Goal: Task Accomplishment & Management: Manage account settings

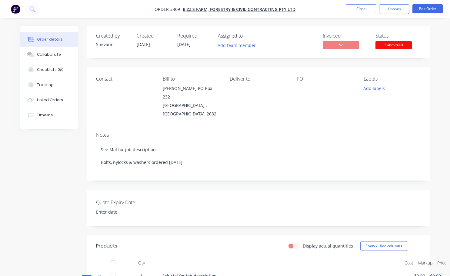
scroll to position [30, 0]
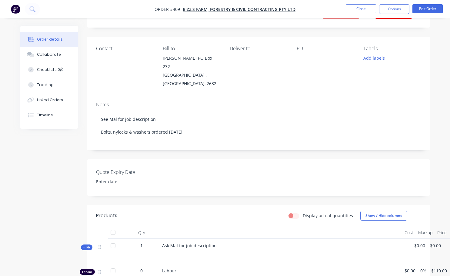
click at [105, 51] on div "Contact" at bounding box center [124, 49] width 57 height 6
click at [431, 9] on button "Edit Order" at bounding box center [427, 8] width 30 height 9
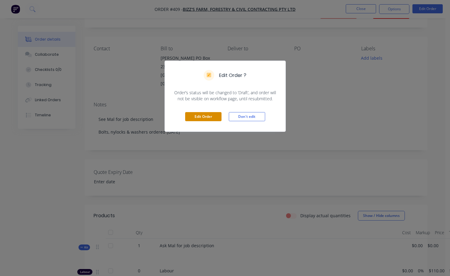
click at [201, 120] on button "Edit Order" at bounding box center [203, 116] width 36 height 9
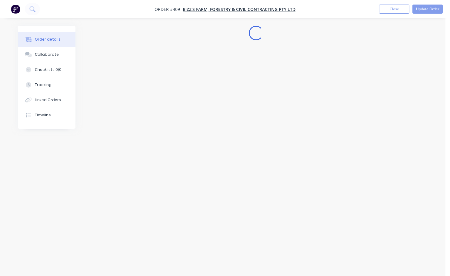
scroll to position [0, 0]
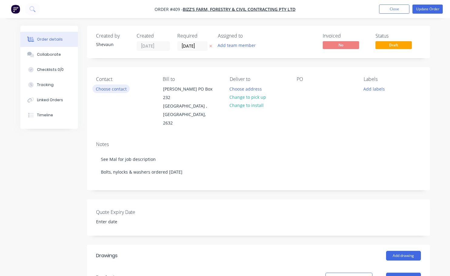
click at [107, 90] on button "Choose contact" at bounding box center [110, 88] width 37 height 8
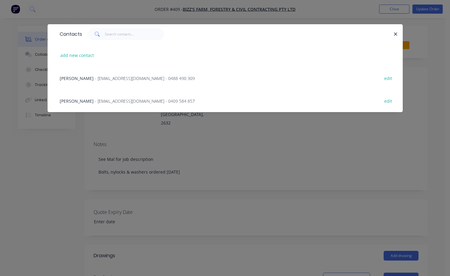
click at [101, 101] on span "- [EMAIL_ADDRESS][DOMAIN_NAME] - 0409 584 857" at bounding box center [145, 101] width 100 height 6
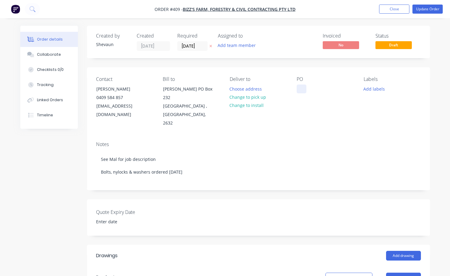
click at [300, 91] on div at bounding box center [301, 88] width 10 height 9
click at [367, 90] on button "Add labels" at bounding box center [374, 88] width 28 height 8
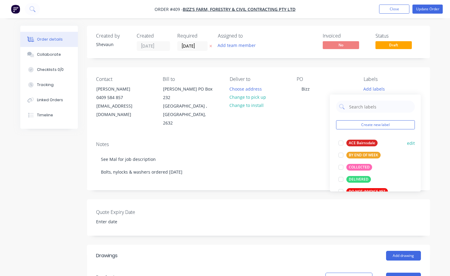
click at [341, 145] on div at bounding box center [340, 143] width 12 height 12
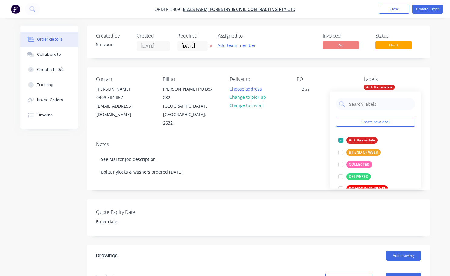
click at [358, 81] on div "Contact [PERSON_NAME] [PHONE_NUMBER] [EMAIL_ADDRESS][DOMAIN_NAME] [PERSON_NAME]…" at bounding box center [258, 101] width 343 height 69
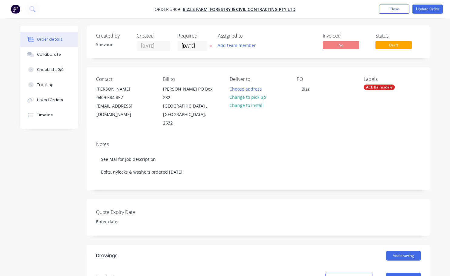
click at [369, 86] on div "ACE Bairnsdale" at bounding box center [378, 86] width 31 height 5
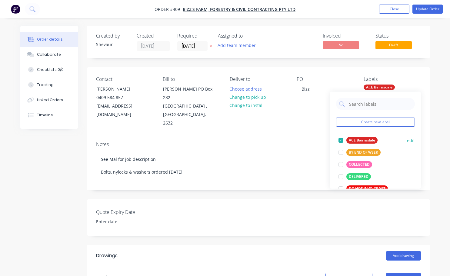
click at [341, 139] on div at bounding box center [340, 140] width 12 height 12
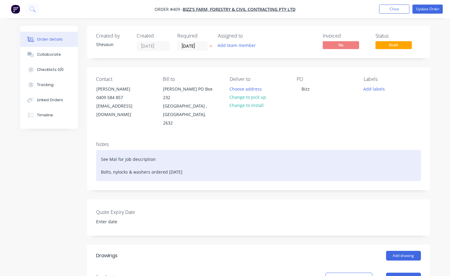
click at [322, 150] on div "See Mal for job description Bolts, nylocks & washers ordered [DATE]" at bounding box center [258, 165] width 324 height 31
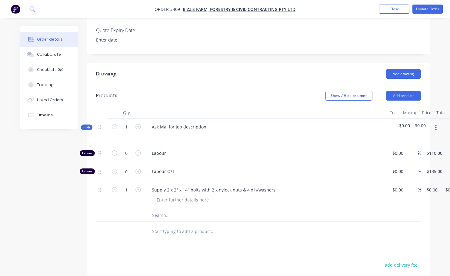
scroll to position [212, 0]
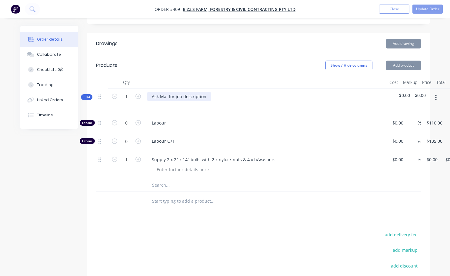
click at [205, 92] on div "Ask Mal for job description" at bounding box center [179, 96] width 64 height 9
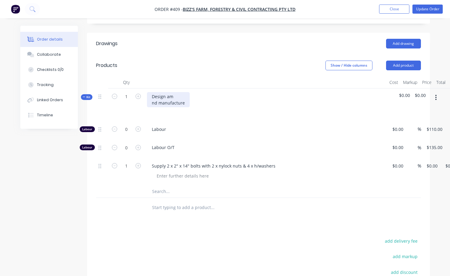
click at [173, 92] on div "Design am nd manufacture" at bounding box center [168, 99] width 43 height 15
click at [158, 94] on div "Design and nd manufacture" at bounding box center [168, 99] width 43 height 15
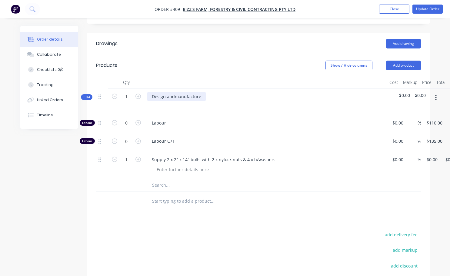
click at [205, 92] on div "Design and manufacture" at bounding box center [176, 96] width 59 height 9
click at [244, 92] on div "Design and manufacture 5m wide toolbar with plough discs" at bounding box center [212, 96] width 130 height 9
click at [278, 92] on div "Design and manufacture 5m wide toolbar with 4 x plough discs" at bounding box center [215, 96] width 137 height 9
click at [137, 120] on icon "button" at bounding box center [137, 122] width 5 height 5
type input "1"
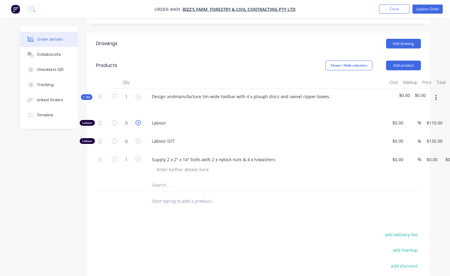
type input "$110.00"
click at [138, 120] on icon "button" at bounding box center [137, 122] width 5 height 5
type input "2"
type input "$220.00"
click at [138, 120] on icon "button" at bounding box center [137, 122] width 5 height 5
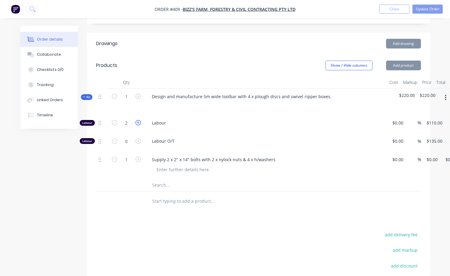
type input "3"
type input "$330.00"
click at [138, 120] on icon "button" at bounding box center [137, 122] width 5 height 5
type input "4"
type input "$440.00"
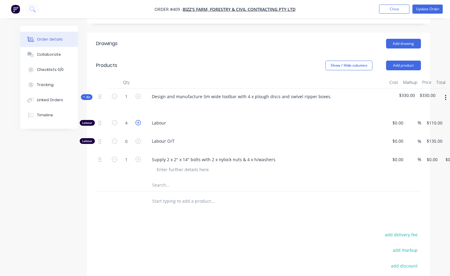
click at [138, 120] on icon "button" at bounding box center [137, 122] width 5 height 5
type input "5"
type input "$550.00"
click at [138, 120] on icon "button" at bounding box center [137, 122] width 5 height 5
type input "6"
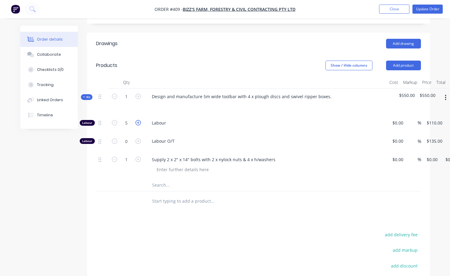
type input "$660.00"
click at [138, 120] on icon "button" at bounding box center [137, 122] width 5 height 5
type input "7"
type input "$770.00"
click at [138, 120] on icon "button" at bounding box center [137, 122] width 5 height 5
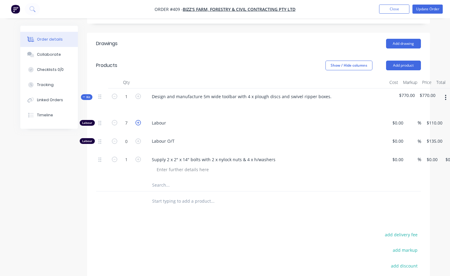
type input "8"
type input "$880.00"
click at [138, 120] on icon "button" at bounding box center [137, 122] width 5 height 5
type input "9"
type input "$990.00"
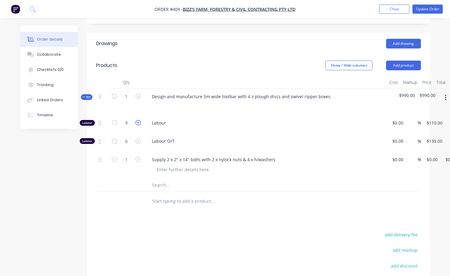
click at [138, 120] on icon "button" at bounding box center [137, 122] width 5 height 5
type input "10"
type input "$1,100.00"
click at [425, 118] on div "110 110" at bounding box center [429, 122] width 13 height 9
type input "$140.00"
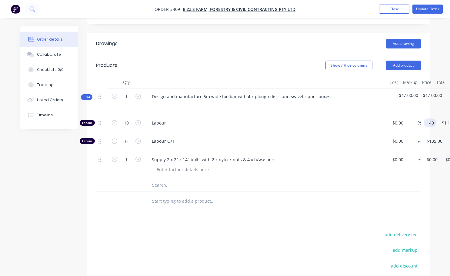
type input "$1,400.00"
click at [326, 214] on div "Drawings Add drawing Products Show / Hide columns Add product Qty Cost Markup P…" at bounding box center [258, 195] width 343 height 324
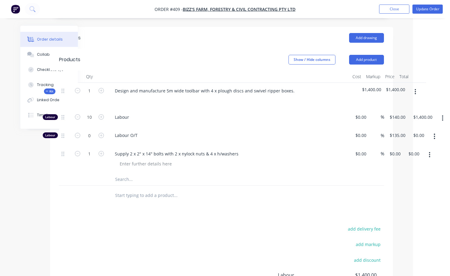
scroll to position [182, 37]
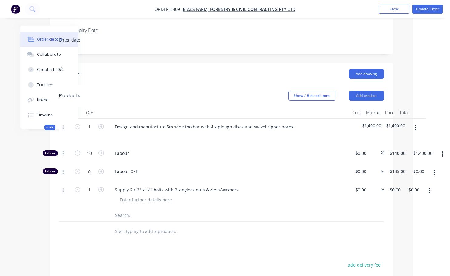
click at [135, 150] on span "Labour" at bounding box center [231, 153] width 232 height 6
click at [426, 9] on button "Update Order" at bounding box center [427, 9] width 30 height 9
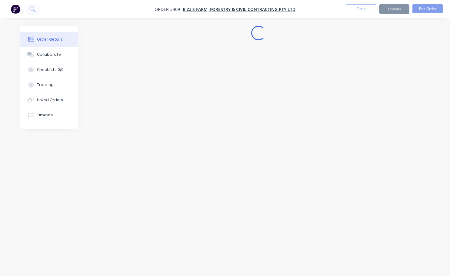
scroll to position [0, 0]
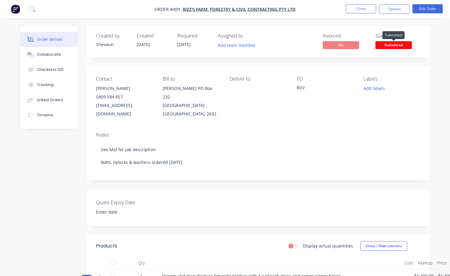
click at [400, 47] on span "Submitted" at bounding box center [393, 45] width 36 height 8
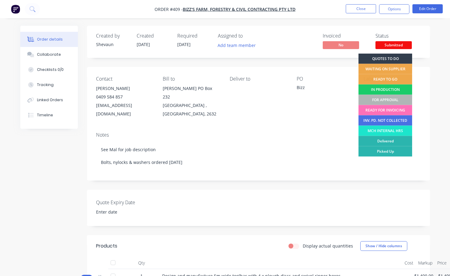
click at [380, 89] on div "IN PRODUCTION" at bounding box center [385, 89] width 54 height 10
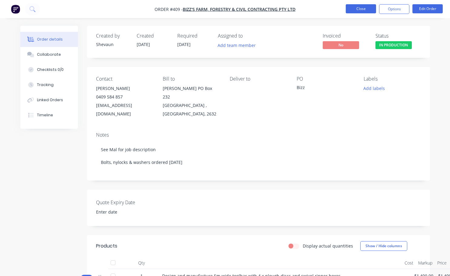
click at [361, 11] on button "Close" at bounding box center [360, 8] width 30 height 9
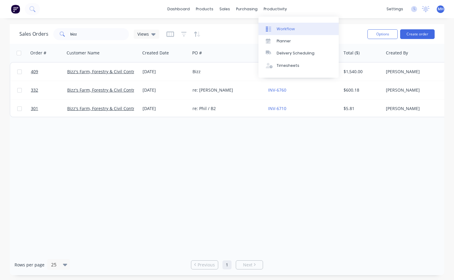
click at [280, 29] on div "Workflow" at bounding box center [286, 28] width 18 height 5
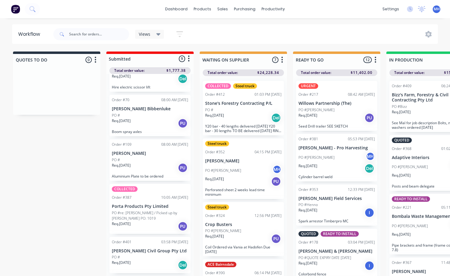
scroll to position [212, 0]
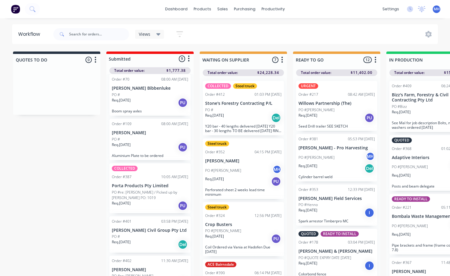
click at [149, 194] on p "PO #re: [PERSON_NAME] / Picked up by [PERSON_NAME] PO: 1019" at bounding box center [150, 194] width 76 height 11
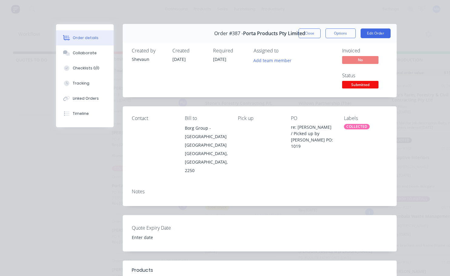
scroll to position [0, 0]
click at [350, 124] on div "COLLECTED" at bounding box center [357, 126] width 26 height 5
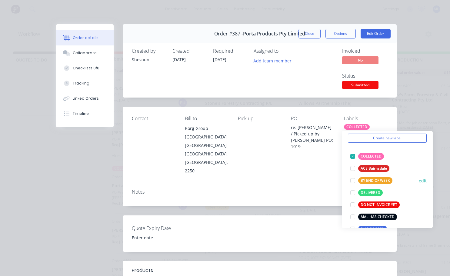
scroll to position [30, 0]
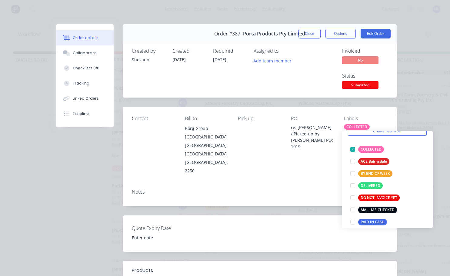
click at [318, 83] on div "Invoiced No Status Submitted" at bounding box center [350, 69] width 73 height 42
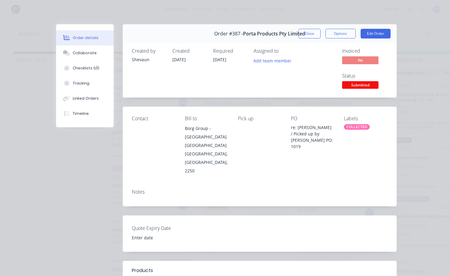
drag, startPoint x: 303, startPoint y: 31, endPoint x: 302, endPoint y: 35, distance: 4.6
click at [303, 31] on button "Close" at bounding box center [309, 34] width 22 height 10
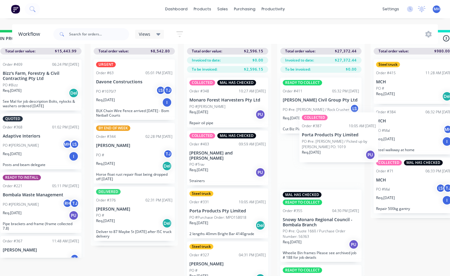
scroll to position [26, 390]
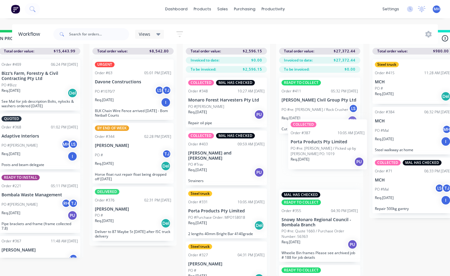
drag, startPoint x: 141, startPoint y: 148, endPoint x: 319, endPoint y: 158, distance: 177.9
click at [319, 158] on div "QUOTES TO DO 0 Status colour #273444 hex #273444 Save Cancel Notifications Emai…" at bounding box center [111, 153] width 1010 height 246
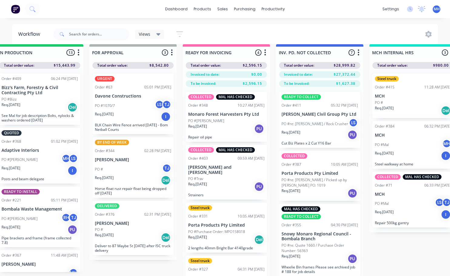
scroll to position [0, 390]
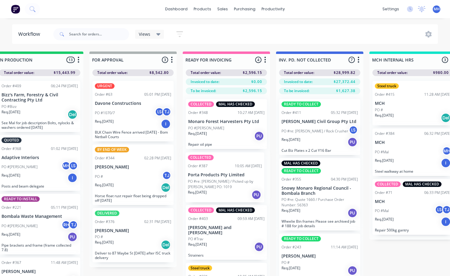
drag, startPoint x: 311, startPoint y: 182, endPoint x: 215, endPoint y: 177, distance: 96.4
click at [215, 177] on div "QUOTES TO DO 0 Status colour #273444 hex #273444 Save Cancel Notifications Emai…" at bounding box center [111, 174] width 1010 height 246
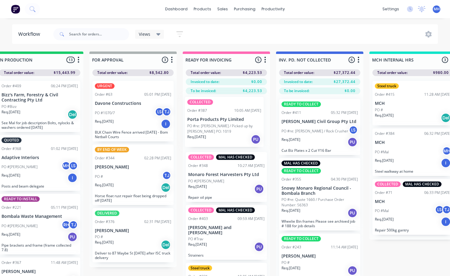
drag, startPoint x: 216, startPoint y: 175, endPoint x: 218, endPoint y: 112, distance: 63.0
click at [218, 114] on div "COLLECTED MAL HAS CHECKED Order #348 10:27 AM [DATE] Monaro Forest Harvesters P…" at bounding box center [226, 195] width 87 height 203
click at [218, 112] on div "Order #387 10:05 AM [DATE]" at bounding box center [226, 112] width 76 height 5
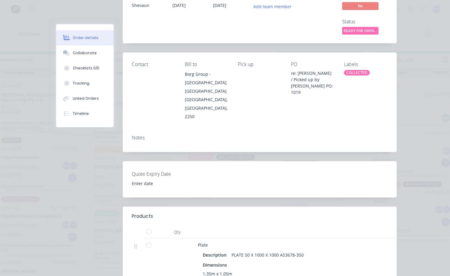
scroll to position [0, 0]
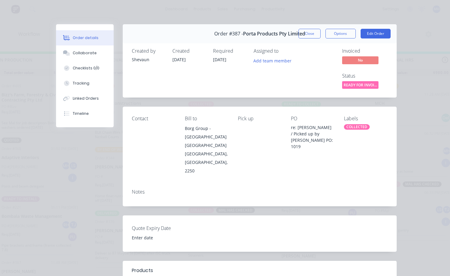
click at [354, 127] on div "COLLECTED" at bounding box center [357, 126] width 26 height 5
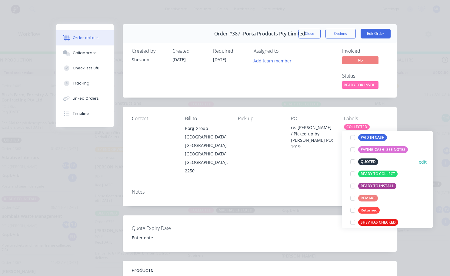
scroll to position [85, 0]
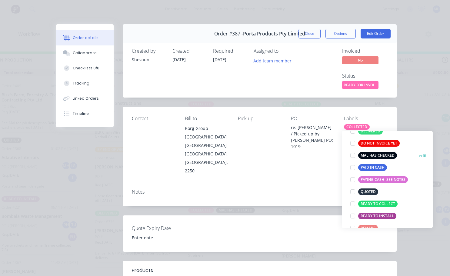
click at [350, 156] on div at bounding box center [352, 155] width 12 height 12
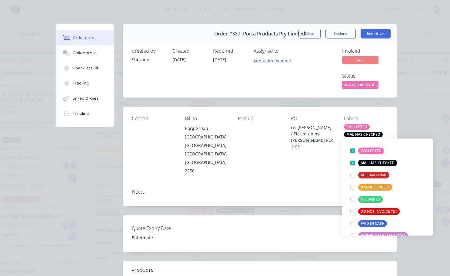
click at [320, 161] on div "PO re: [PERSON_NAME] / Picked up by [PERSON_NAME] PO: 1019" at bounding box center [312, 145] width 43 height 59
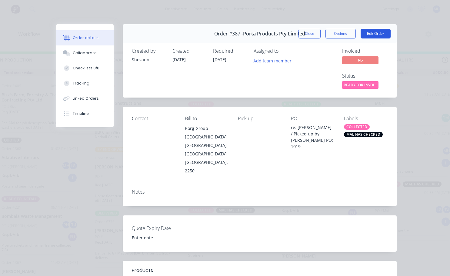
click at [381, 32] on button "Edit Order" at bounding box center [375, 34] width 30 height 10
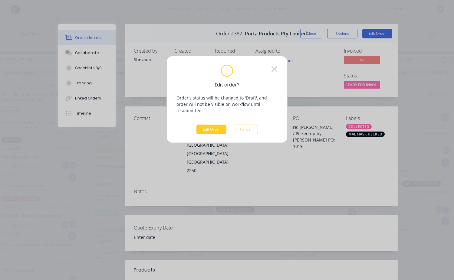
click at [210, 125] on button "Edit Order" at bounding box center [211, 130] width 30 height 10
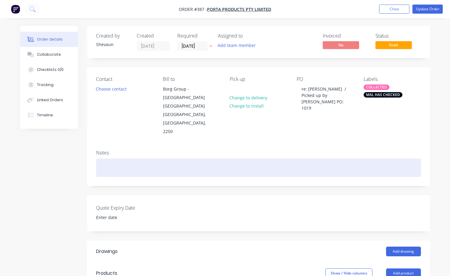
click at [106, 158] on div at bounding box center [258, 167] width 324 height 18
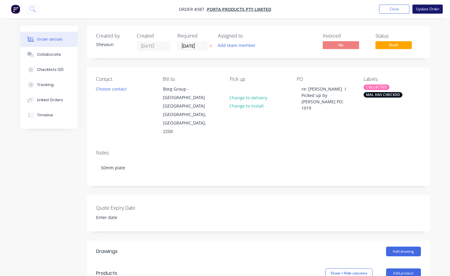
click at [422, 10] on button "Update Order" at bounding box center [427, 9] width 30 height 9
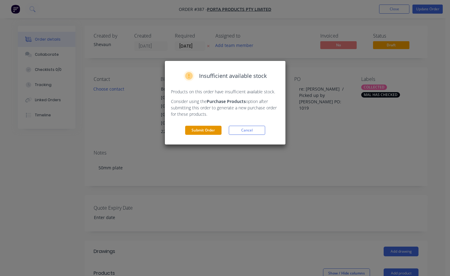
click at [203, 132] on button "Submit Order" at bounding box center [203, 130] width 36 height 9
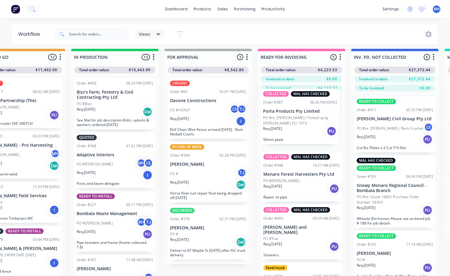
drag, startPoint x: 298, startPoint y: 265, endPoint x: 298, endPoint y: 110, distance: 155.0
click at [298, 110] on div "COLLECTED MAL HAS CHECKED Order #348 10:27 AM [DATE] Monaro Forest Harvesters P…" at bounding box center [301, 192] width 87 height 203
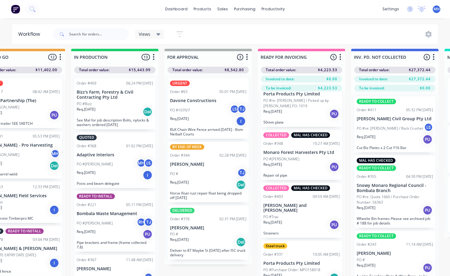
scroll to position [61, 0]
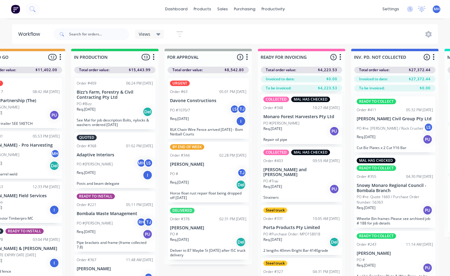
click at [295, 226] on div "Steel truck Order #331 10:05 AM [DATE] Porta Products Pty Limited PO #Purchase …" at bounding box center [301, 230] width 81 height 50
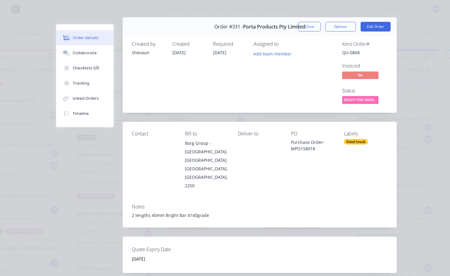
scroll to position [0, 0]
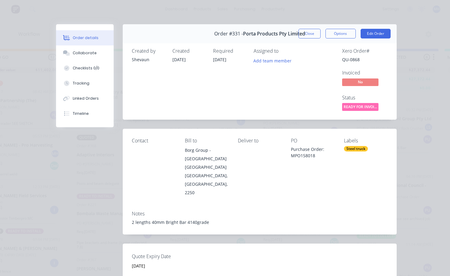
click at [351, 148] on div "Steel truck" at bounding box center [356, 148] width 24 height 5
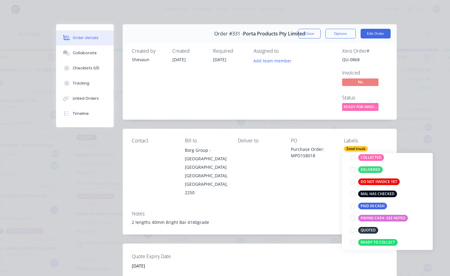
scroll to position [91, 0]
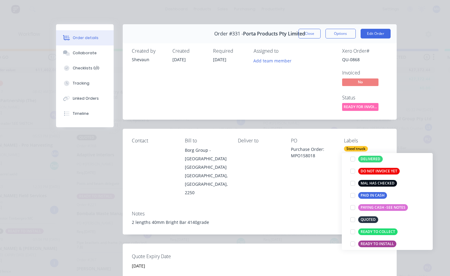
click at [353, 232] on div at bounding box center [352, 232] width 12 height 12
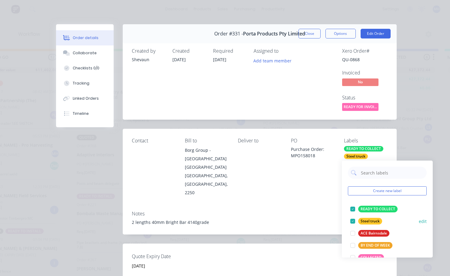
click at [352, 221] on div at bounding box center [352, 221] width 12 height 12
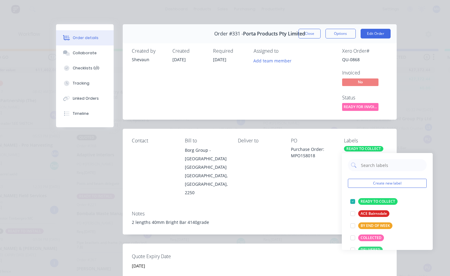
click at [310, 192] on div "Contact Bill to Borg Group - Bombala Site [GEOGRAPHIC_DATA], 2250 Deliver to PO…" at bounding box center [260, 167] width 274 height 77
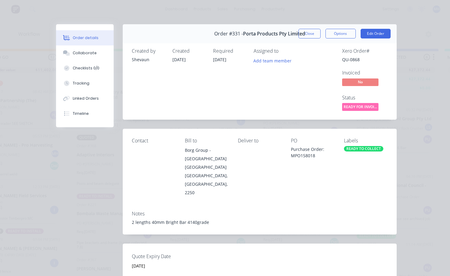
click at [356, 148] on div "READY TO COLLECT" at bounding box center [363, 148] width 39 height 5
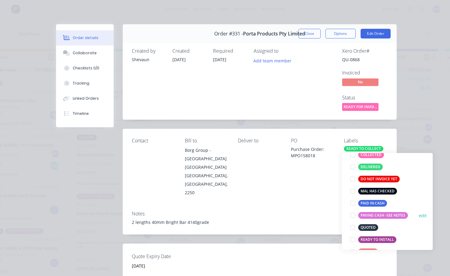
scroll to position [91, 0]
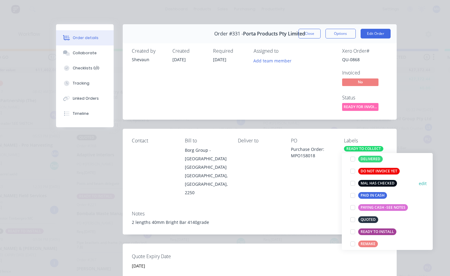
click at [351, 183] on div at bounding box center [352, 183] width 12 height 12
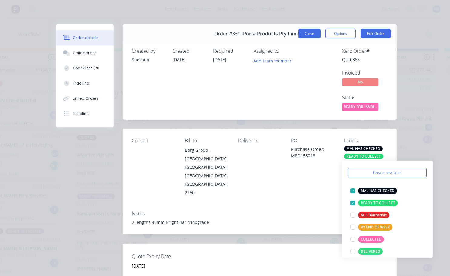
click at [300, 33] on button "Close" at bounding box center [309, 34] width 22 height 10
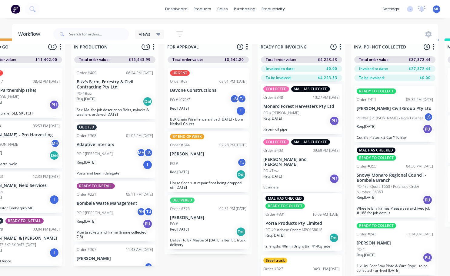
scroll to position [16, 315]
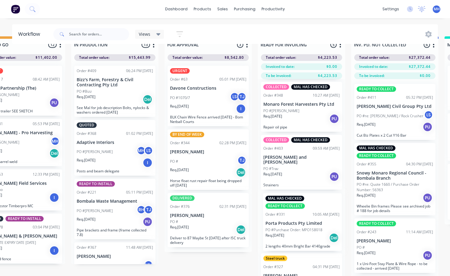
drag, startPoint x: 298, startPoint y: 236, endPoint x: 299, endPoint y: 222, distance: 13.1
click at [300, 226] on div "COLLECTED MAL HAS CHECKED Order #387 06:26 PM [DATE] Porta Products Pty Limited…" at bounding box center [301, 180] width 87 height 203
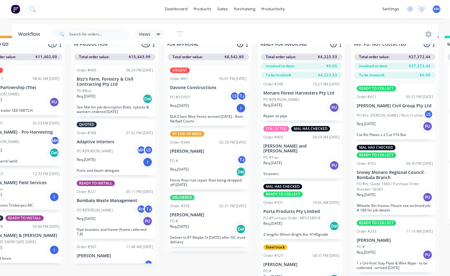
scroll to position [26, 315]
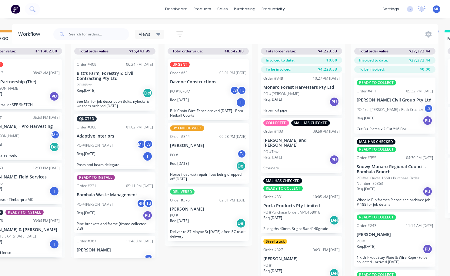
click at [294, 246] on div "Steel truck Order #327 04:31 PM [DATE] [PERSON_NAME] PO # Req. [DATE] Del" at bounding box center [301, 258] width 81 height 44
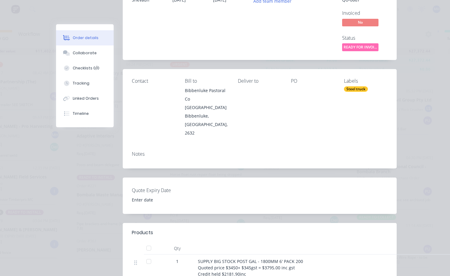
scroll to position [0, 0]
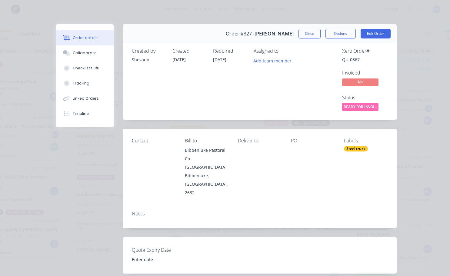
click at [350, 147] on div "Steel truck" at bounding box center [356, 148] width 24 height 5
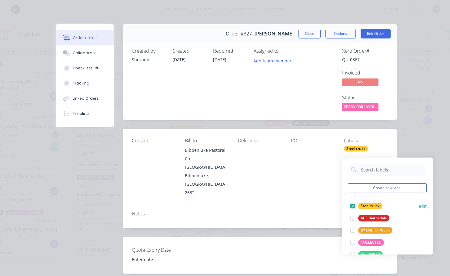
click at [354, 202] on div at bounding box center [352, 206] width 12 height 12
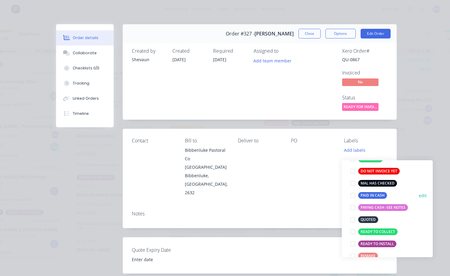
scroll to position [61, 0]
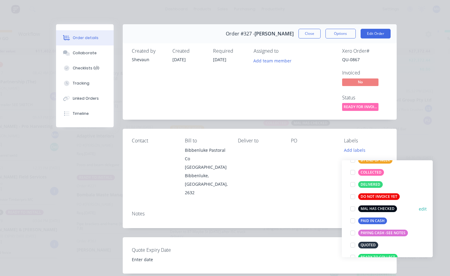
click at [351, 204] on div at bounding box center [352, 209] width 12 height 12
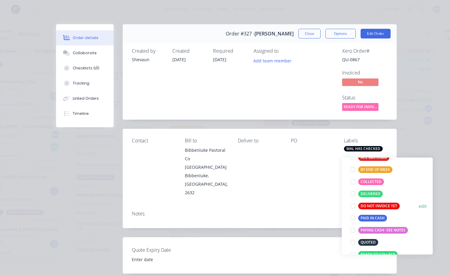
scroll to position [91, 0]
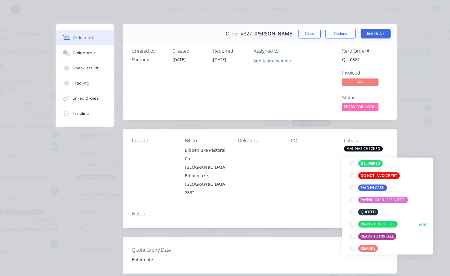
click at [354, 219] on div at bounding box center [352, 224] width 12 height 12
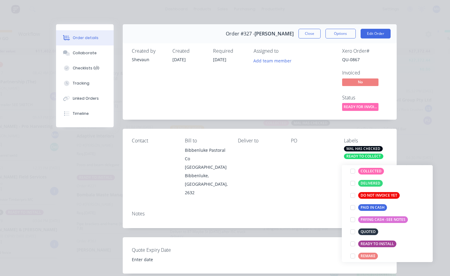
scroll to position [0, 0]
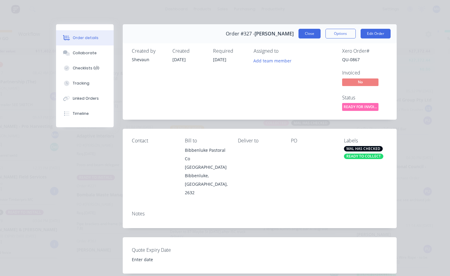
click at [311, 38] on button "Close" at bounding box center [309, 34] width 22 height 10
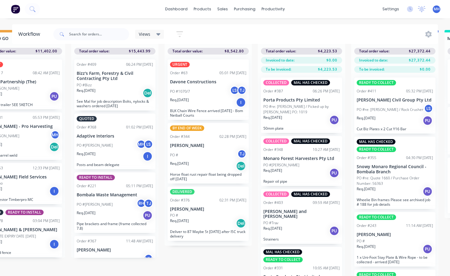
click at [383, 110] on div "PO #re: [PERSON_NAME] / Rock Crusher LS" at bounding box center [394, 110] width 76 height 12
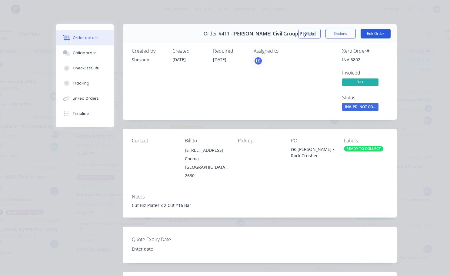
click at [373, 35] on button "Edit Order" at bounding box center [375, 34] width 30 height 10
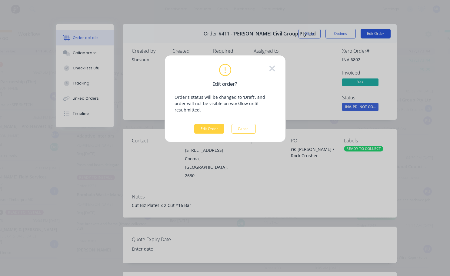
scroll to position [21, 315]
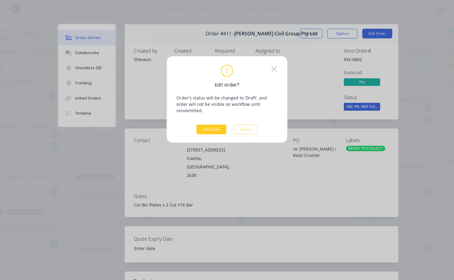
click at [215, 125] on button "Edit Order" at bounding box center [211, 130] width 30 height 10
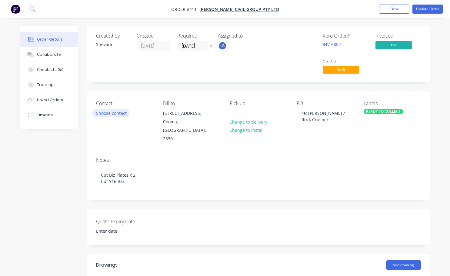
click at [112, 115] on button "Choose contact" at bounding box center [110, 113] width 37 height 8
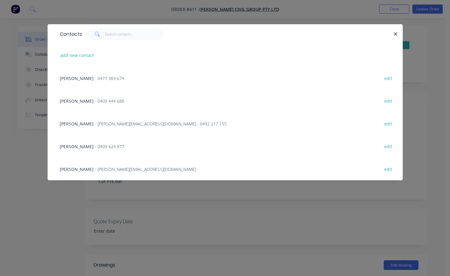
click at [95, 146] on span "- 0409 624 877" at bounding box center [109, 146] width 29 height 6
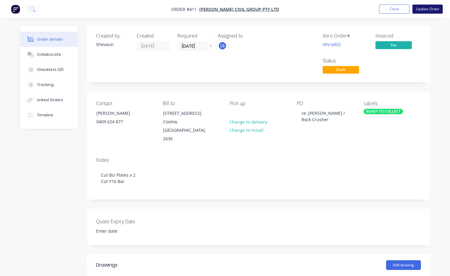
click at [421, 10] on button "Update Order" at bounding box center [427, 9] width 30 height 9
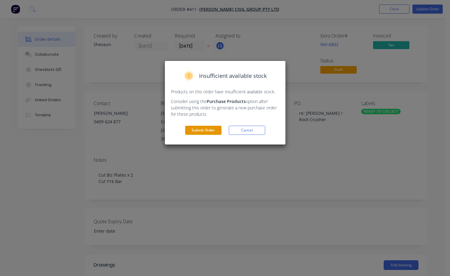
click at [200, 130] on button "Submit Order" at bounding box center [203, 130] width 36 height 9
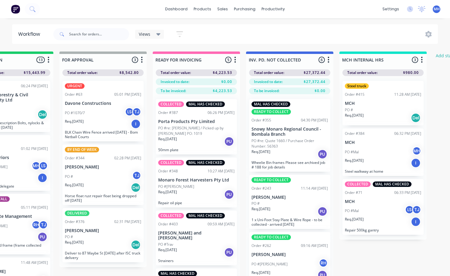
scroll to position [0, 419]
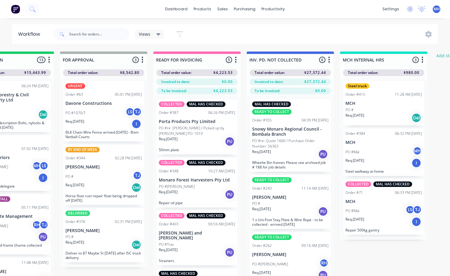
click at [370, 156] on div "PO #Mal MH" at bounding box center [383, 152] width 76 height 12
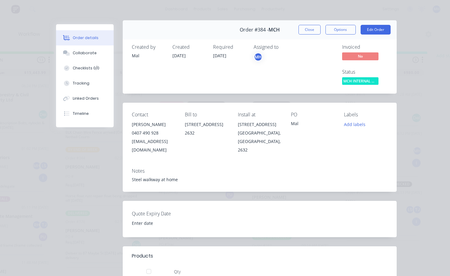
scroll to position [0, 0]
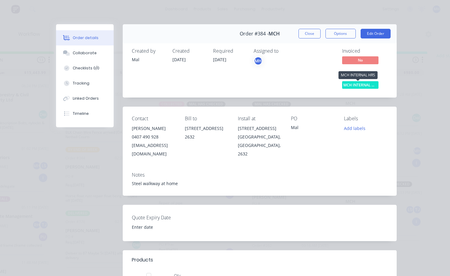
click at [352, 82] on span "MCH INTERNAL HR..." at bounding box center [360, 85] width 36 height 8
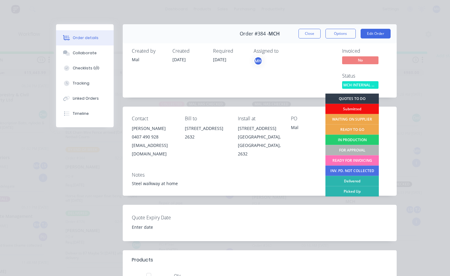
click at [348, 109] on div "Submitted" at bounding box center [352, 109] width 54 height 10
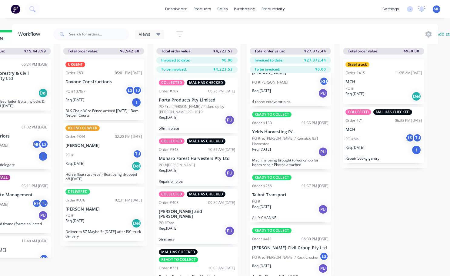
scroll to position [26, 419]
click at [279, 255] on p "PO #re: [PERSON_NAME] / Rock Crusher" at bounding box center [285, 257] width 67 height 5
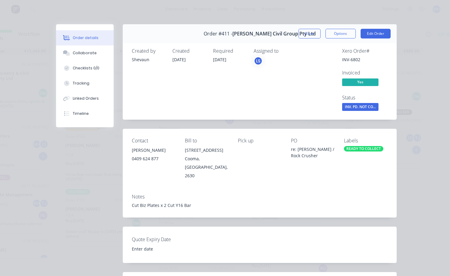
click at [350, 149] on div "READY TO COLLECT" at bounding box center [363, 148] width 39 height 5
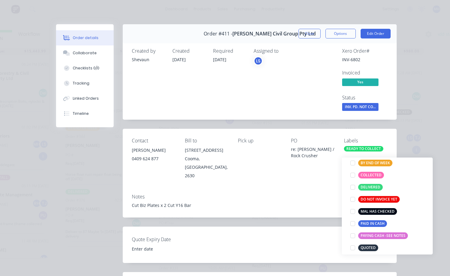
scroll to position [91, 0]
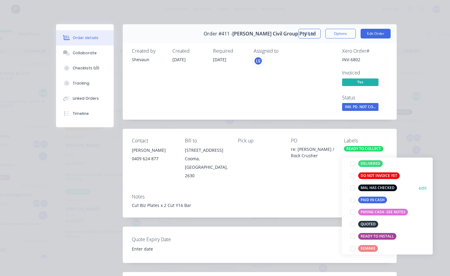
click at [353, 183] on div at bounding box center [352, 188] width 12 height 12
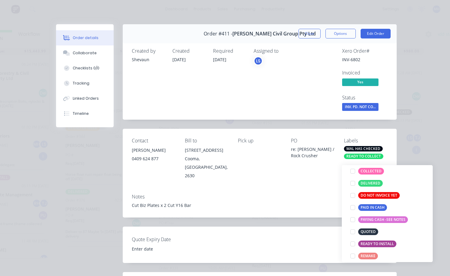
scroll to position [18, 0]
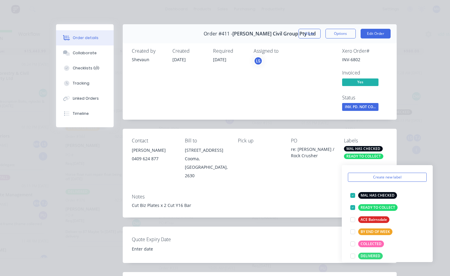
click at [334, 140] on div "Contact [PERSON_NAME] [PHONE_NUMBER] Bill to [STREET_ADDRESS] Pick up PO re: [P…" at bounding box center [260, 159] width 274 height 60
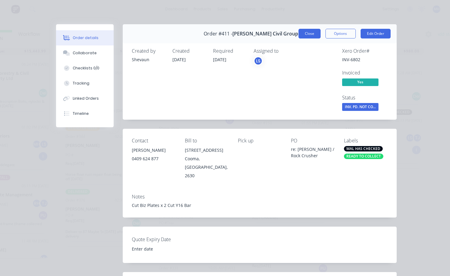
click at [310, 34] on button "Close" at bounding box center [309, 34] width 22 height 10
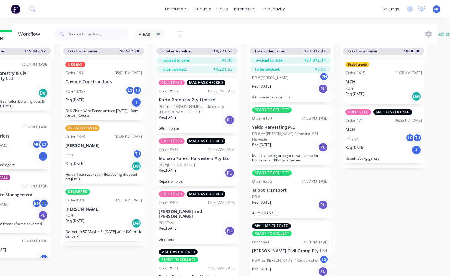
scroll to position [168, 0]
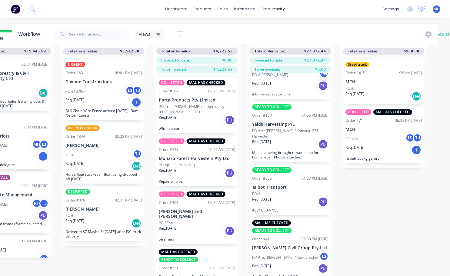
click at [281, 139] on div "Req. [DATE] PU" at bounding box center [290, 144] width 76 height 10
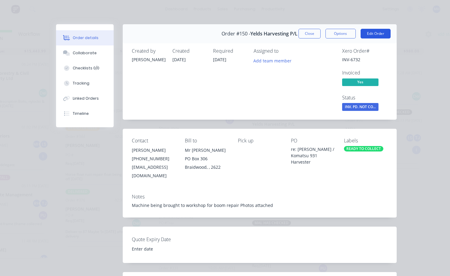
click at [372, 34] on button "Edit Order" at bounding box center [375, 34] width 30 height 10
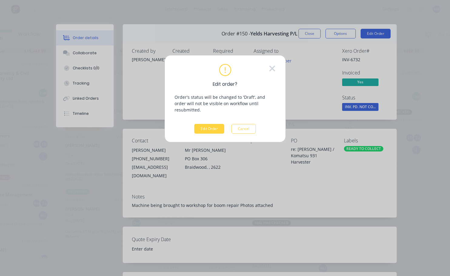
scroll to position [21, 419]
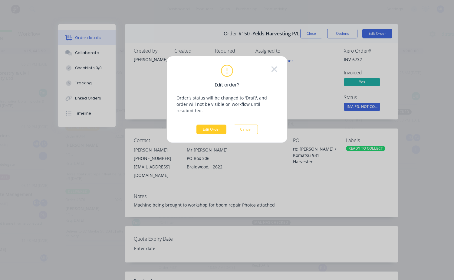
click at [215, 125] on button "Edit Order" at bounding box center [211, 130] width 30 height 10
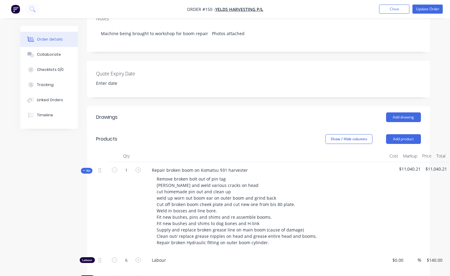
scroll to position [121, 0]
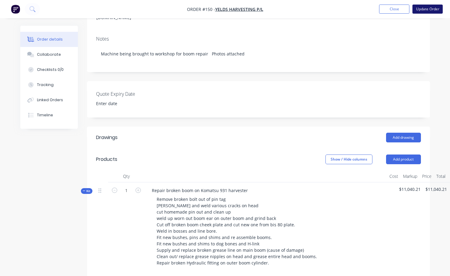
click at [423, 8] on button "Update Order" at bounding box center [427, 9] width 30 height 9
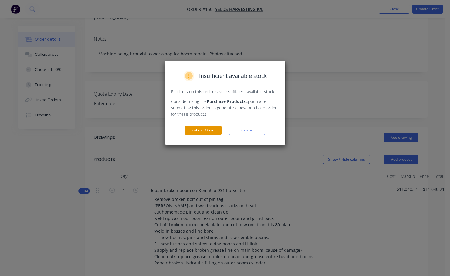
click at [216, 129] on button "Submit Order" at bounding box center [203, 130] width 36 height 9
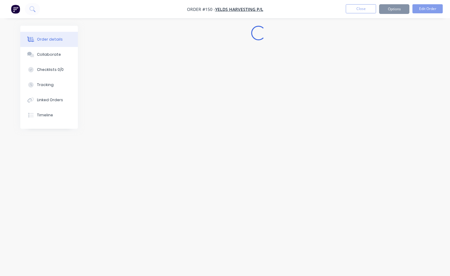
scroll to position [0, 0]
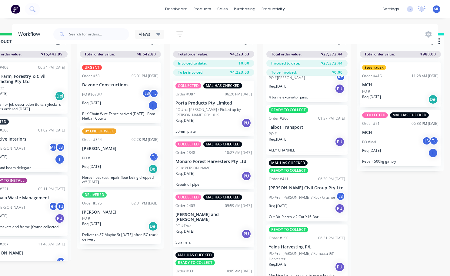
scroll to position [26, 403]
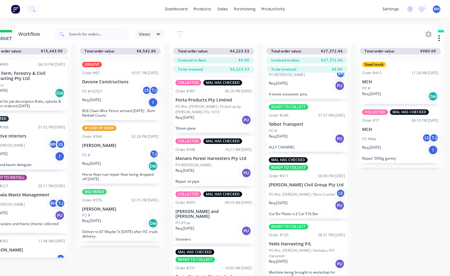
click at [303, 242] on div "READY TO COLLECT Order #150 06:31 PM [DATE] Yelds Harvesting P/L PO #re: [PERSO…" at bounding box center [306, 251] width 81 height 60
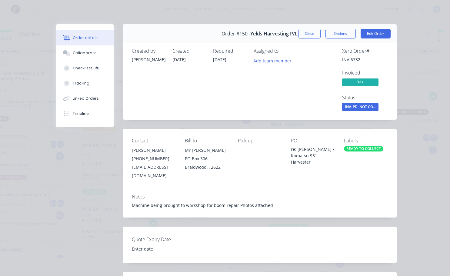
click at [360, 148] on div "READY TO COLLECT" at bounding box center [363, 148] width 39 height 5
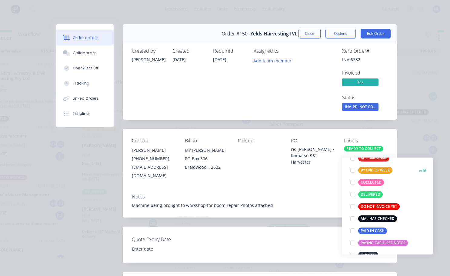
scroll to position [61, 0]
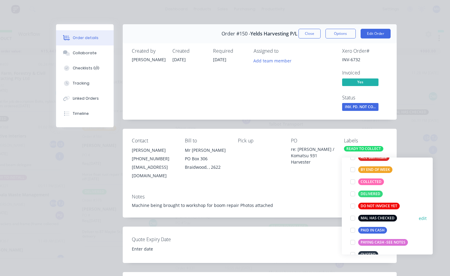
click at [351, 213] on div at bounding box center [352, 218] width 12 height 12
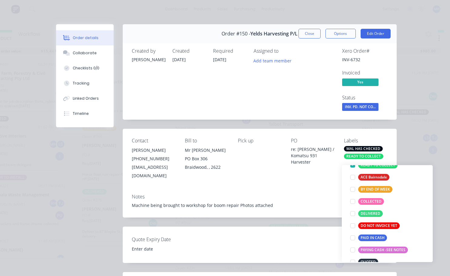
scroll to position [0, 0]
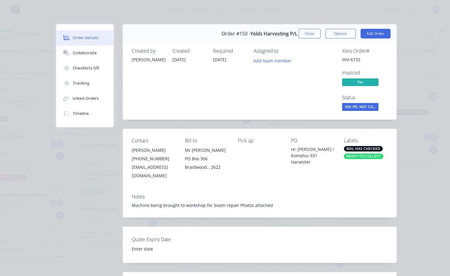
drag, startPoint x: 335, startPoint y: 175, endPoint x: 328, endPoint y: 138, distance: 37.6
click at [335, 175] on div "Contact [PERSON_NAME] [PHONE_NUMBER] [EMAIL_ADDRESS][DOMAIN_NAME] Bill to Mr [P…" at bounding box center [260, 159] width 274 height 60
click at [302, 35] on button "Close" at bounding box center [309, 34] width 22 height 10
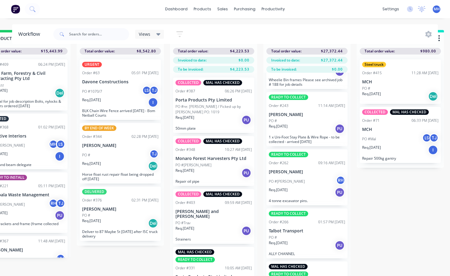
scroll to position [54, 0]
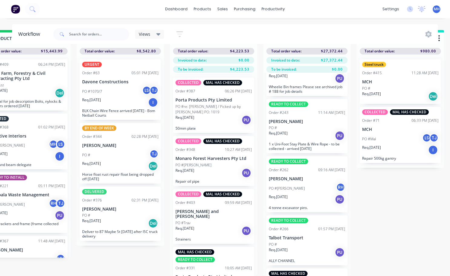
click at [293, 185] on div "PO #[PERSON_NAME] [PERSON_NAME]" at bounding box center [306, 189] width 76 height 12
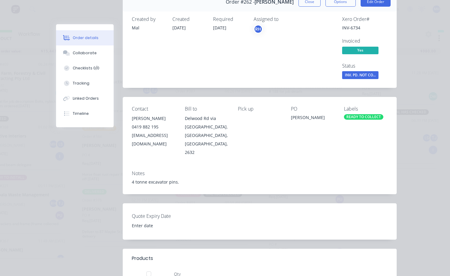
scroll to position [0, 0]
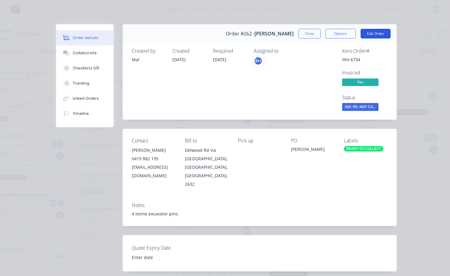
click at [371, 31] on button "Edit Order" at bounding box center [375, 34] width 30 height 10
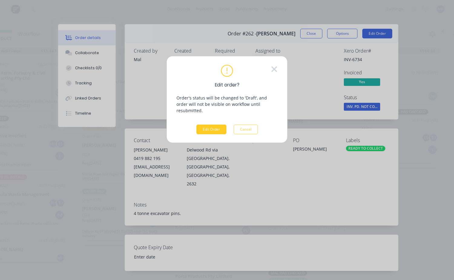
click at [211, 125] on button "Edit Order" at bounding box center [211, 130] width 30 height 10
click at [214, 125] on button "Edit Order" at bounding box center [211, 130] width 30 height 10
click at [275, 64] on div "Edit order? Order's status will be changed to 'Draft', and order will not be vi…" at bounding box center [226, 99] width 121 height 87
click at [276, 69] on icon at bounding box center [274, 69] width 7 height 9
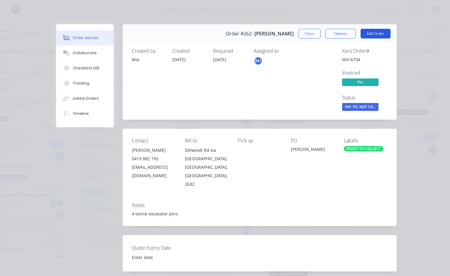
click at [368, 33] on button "Edit Order" at bounding box center [375, 34] width 30 height 10
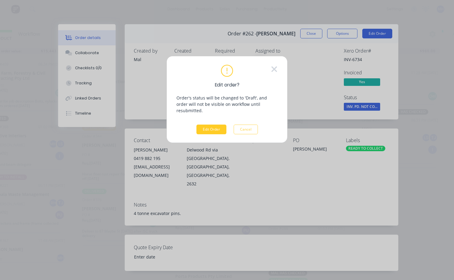
click at [214, 127] on button "Edit Order" at bounding box center [211, 130] width 30 height 10
click at [210, 125] on button "Edit Order" at bounding box center [211, 130] width 30 height 10
click at [209, 125] on button "Edit Order" at bounding box center [211, 130] width 30 height 10
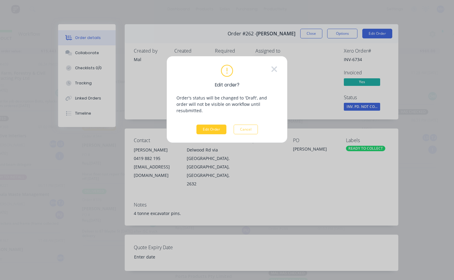
click at [209, 125] on button "Edit Order" at bounding box center [211, 130] width 30 height 10
click at [208, 125] on button "Edit Order" at bounding box center [211, 130] width 30 height 10
click at [312, 35] on div "Edit order? Order's status will be changed to 'Draft', and order will not be vi…" at bounding box center [227, 140] width 454 height 280
click at [251, 125] on button "Cancel" at bounding box center [246, 130] width 24 height 10
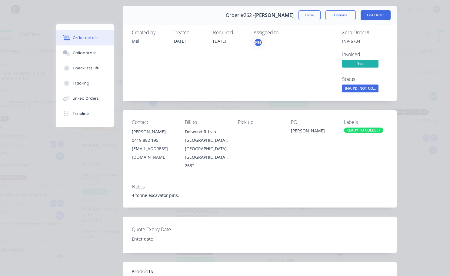
scroll to position [0, 0]
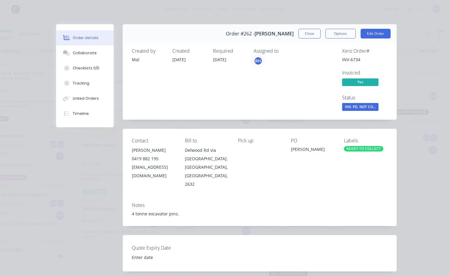
click at [310, 33] on button "Close" at bounding box center [309, 34] width 22 height 10
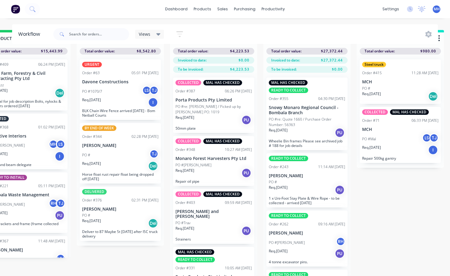
click at [298, 175] on p "[PERSON_NAME]" at bounding box center [306, 175] width 76 height 5
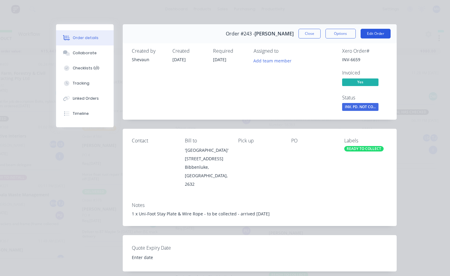
click at [371, 31] on button "Edit Order" at bounding box center [375, 34] width 30 height 10
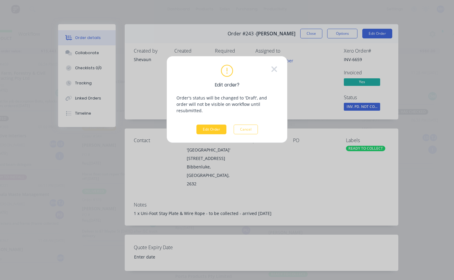
click at [210, 125] on button "Edit Order" at bounding box center [211, 130] width 30 height 10
click at [212, 125] on button "Edit Order" at bounding box center [211, 130] width 30 height 10
click at [314, 35] on div "Edit order? Order's status will be changed to 'Draft', and order will not be vi…" at bounding box center [227, 140] width 454 height 280
click at [275, 68] on icon at bounding box center [274, 69] width 5 height 5
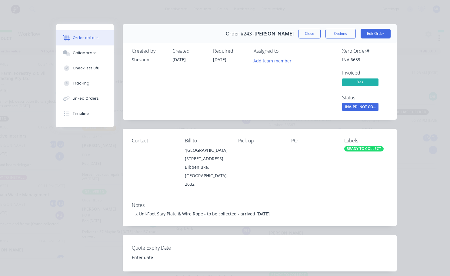
click at [302, 33] on button "Close" at bounding box center [309, 34] width 22 height 10
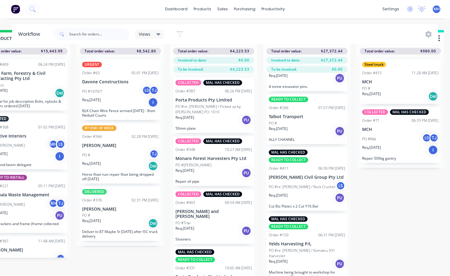
scroll to position [145, 0]
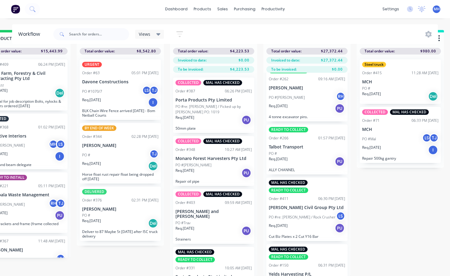
click at [298, 154] on div "PO #" at bounding box center [306, 153] width 76 height 5
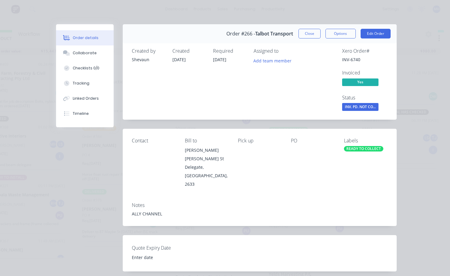
click at [315, 31] on button "Close" at bounding box center [309, 34] width 22 height 10
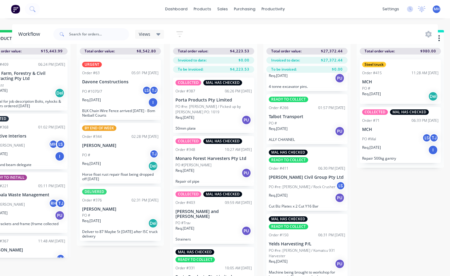
scroll to position [26, 403]
click at [296, 242] on div "MAL HAS CHECKED READY TO COLLECT Order #150 06:31 PM [DATE] Yelds Harvesting P/…" at bounding box center [306, 248] width 81 height 68
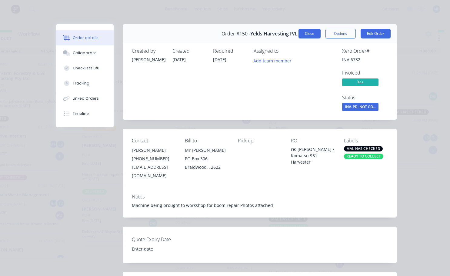
click at [311, 36] on button "Close" at bounding box center [309, 34] width 22 height 10
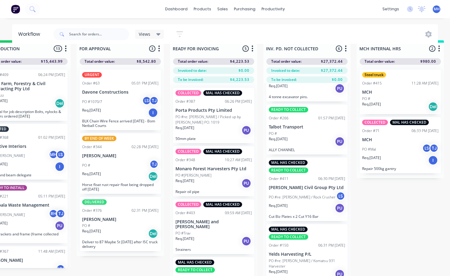
scroll to position [0, 403]
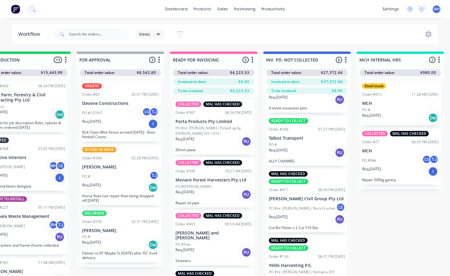
click at [119, 128] on div "Req. [DATE] I" at bounding box center [120, 124] width 76 height 10
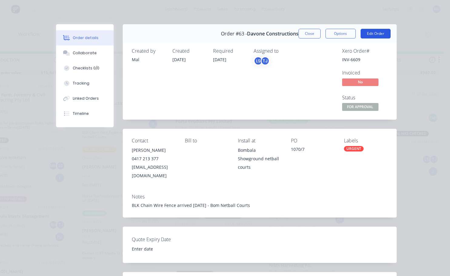
click at [367, 32] on button "Edit Order" at bounding box center [375, 34] width 30 height 10
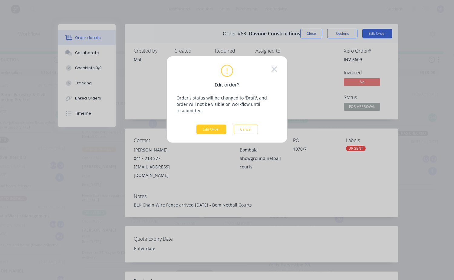
click at [210, 125] on button "Edit Order" at bounding box center [211, 130] width 30 height 10
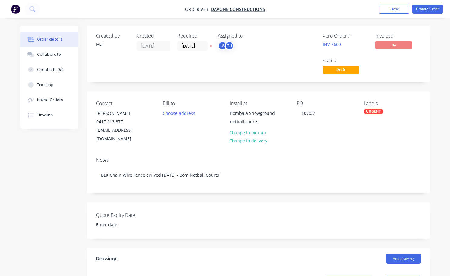
click at [373, 111] on div "URGENT" at bounding box center [373, 111] width 20 height 5
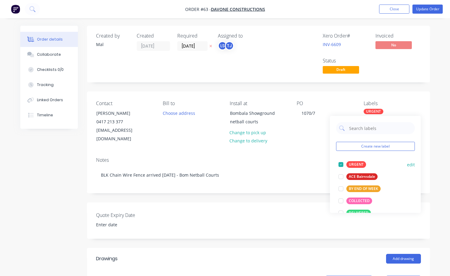
click at [341, 164] on div at bounding box center [340, 164] width 12 height 12
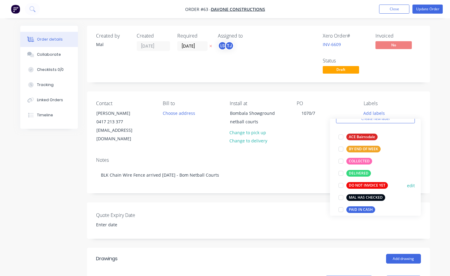
scroll to position [61, 0]
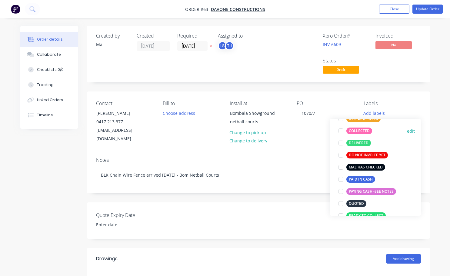
click at [340, 131] on div at bounding box center [340, 131] width 12 height 12
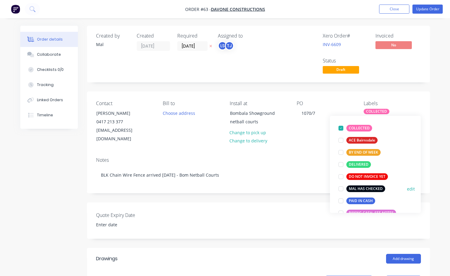
click at [342, 189] on div at bounding box center [340, 189] width 12 height 12
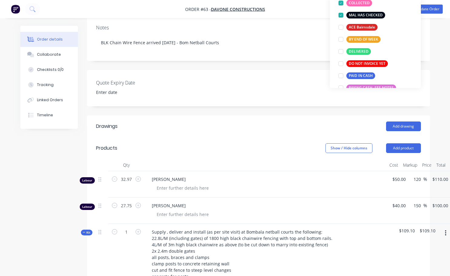
scroll to position [127, 0]
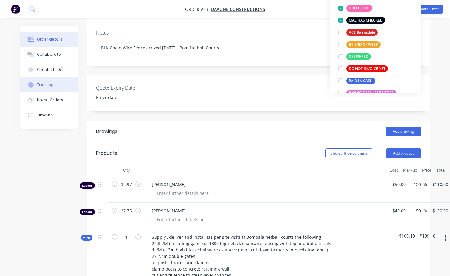
click at [42, 84] on div "Tracking" at bounding box center [45, 84] width 17 height 5
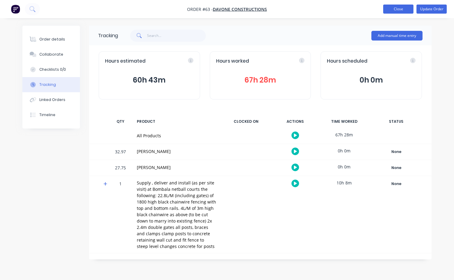
click at [406, 8] on button "Close" at bounding box center [398, 9] width 30 height 9
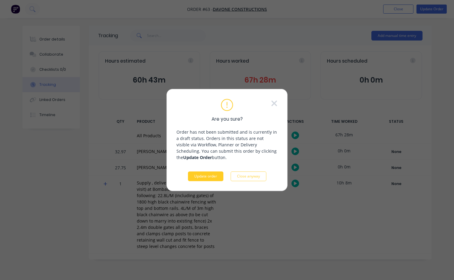
click at [201, 176] on button "Update order" at bounding box center [205, 177] width 35 height 10
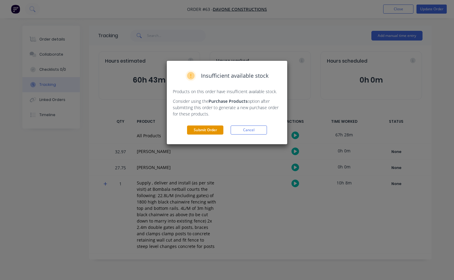
click at [208, 132] on button "Submit Order" at bounding box center [205, 130] width 36 height 9
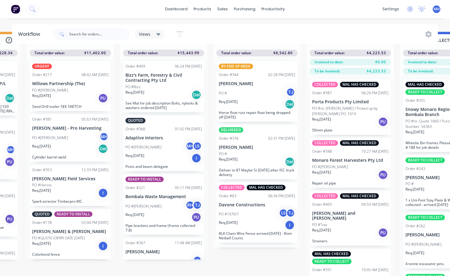
scroll to position [26, 266]
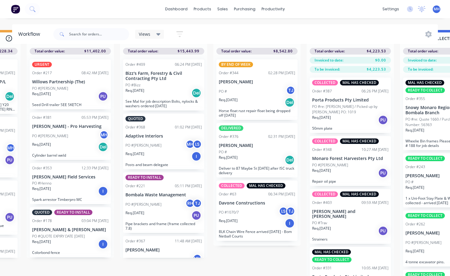
click at [257, 206] on div "PO #1070/7 LS TJ" at bounding box center [257, 212] width 76 height 12
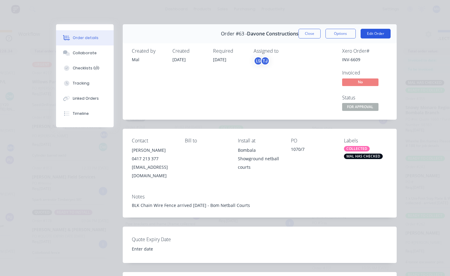
click at [371, 34] on button "Edit Order" at bounding box center [375, 34] width 30 height 10
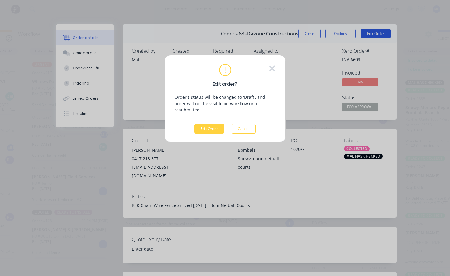
scroll to position [21, 266]
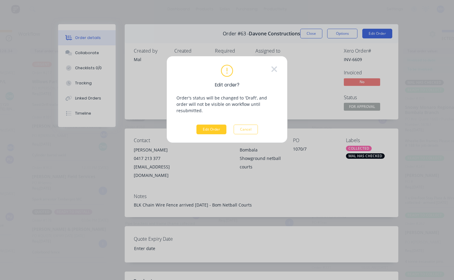
click at [218, 125] on button "Edit Order" at bounding box center [211, 130] width 30 height 10
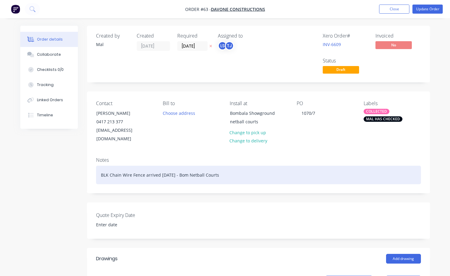
click at [100, 166] on div "BLK Chain Wire Fence arrived [DATE] - Bom Netball Courts" at bounding box center [258, 175] width 324 height 18
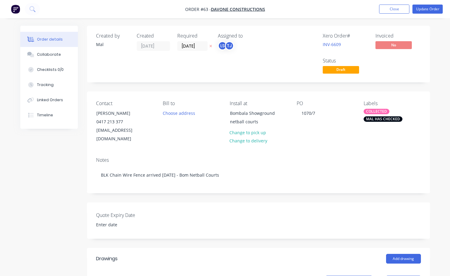
click at [373, 110] on div "COLLECTED" at bounding box center [376, 111] width 26 height 5
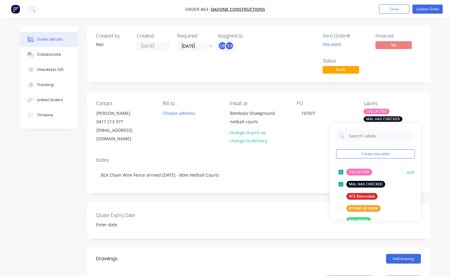
scroll to position [91, 0]
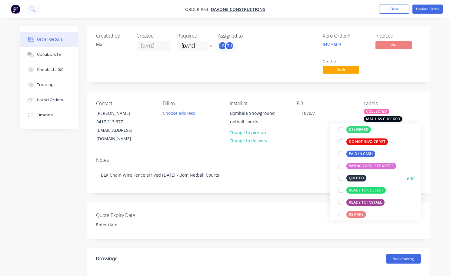
click at [341, 177] on div at bounding box center [340, 178] width 12 height 12
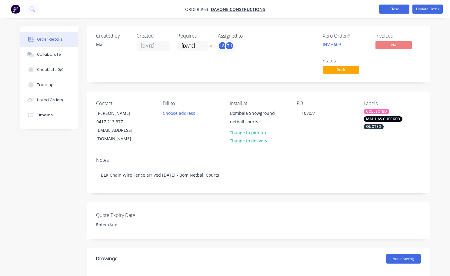
click at [400, 9] on button "Close" at bounding box center [394, 9] width 30 height 9
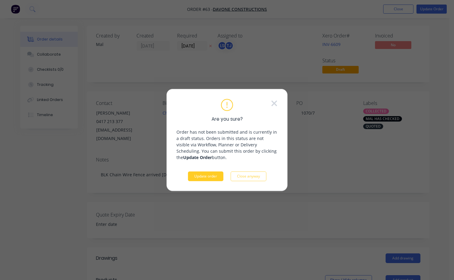
click at [211, 175] on button "Update order" at bounding box center [205, 177] width 35 height 10
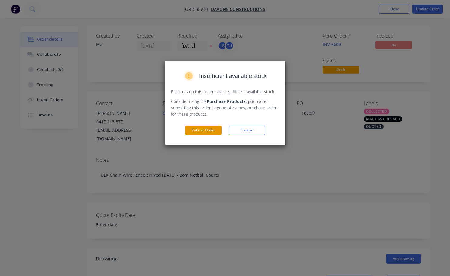
click at [206, 133] on button "Submit Order" at bounding box center [203, 130] width 36 height 9
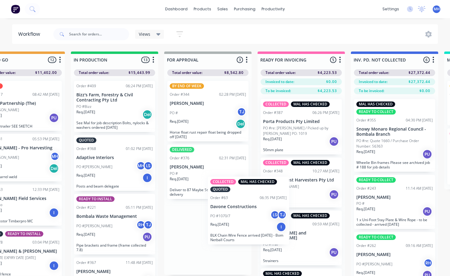
scroll to position [2, 315]
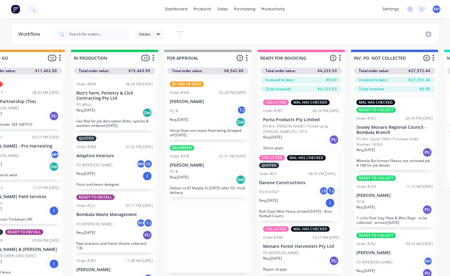
drag, startPoint x: 202, startPoint y: 233, endPoint x: 295, endPoint y: 183, distance: 105.2
click at [295, 183] on div "QUOTES TO DO 0 Status colour #273444 hex #273444 Save Cancel Notifications Emai…" at bounding box center [185, 173] width 1010 height 246
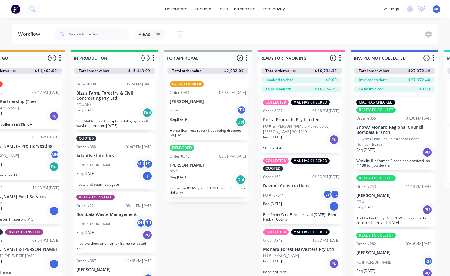
click at [203, 174] on div "Req. [DATE] Del" at bounding box center [208, 179] width 76 height 10
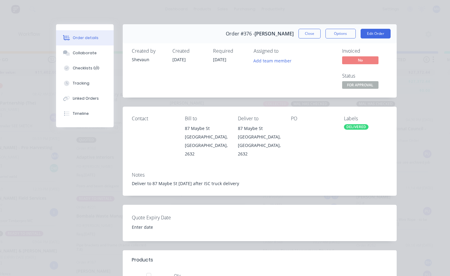
scroll to position [0, 315]
click at [368, 35] on button "Edit Order" at bounding box center [375, 34] width 30 height 10
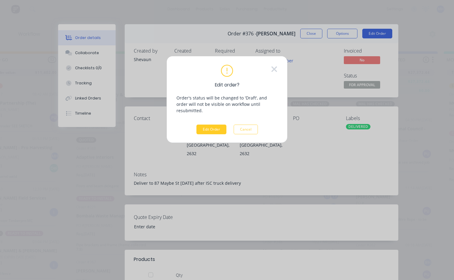
click at [217, 127] on button "Edit Order" at bounding box center [211, 130] width 30 height 10
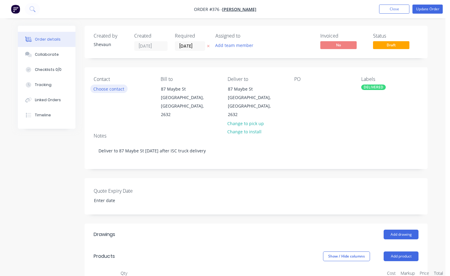
click at [110, 89] on button "Choose contact" at bounding box center [108, 88] width 37 height 8
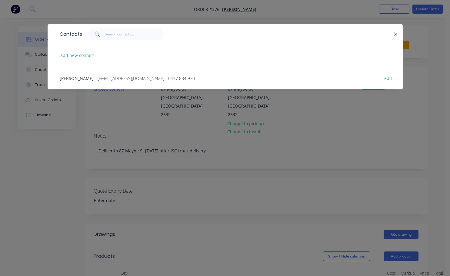
click at [100, 76] on span "- [EMAIL_ADDRESS][DOMAIN_NAME] - 0437 884 970" at bounding box center [145, 78] width 100 height 6
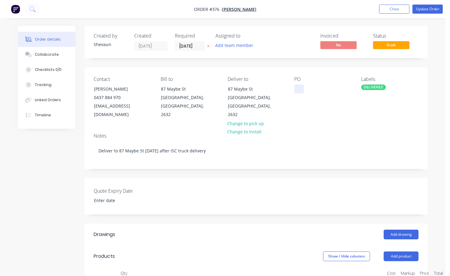
click at [297, 91] on div at bounding box center [299, 88] width 10 height 9
click at [378, 87] on div "DELIVERED" at bounding box center [373, 86] width 25 height 5
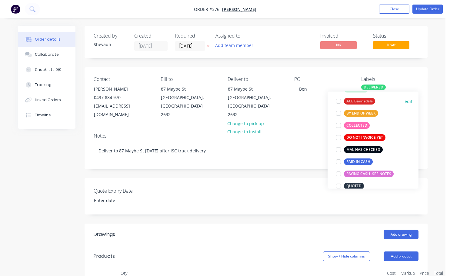
scroll to position [61, 0]
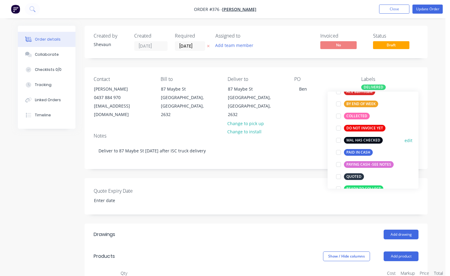
click at [340, 140] on div at bounding box center [338, 140] width 12 height 12
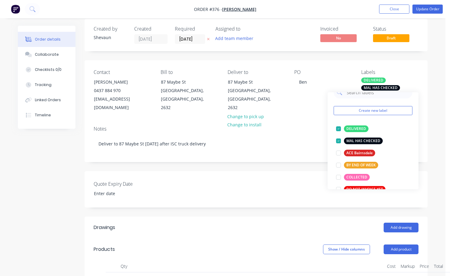
scroll to position [0, 0]
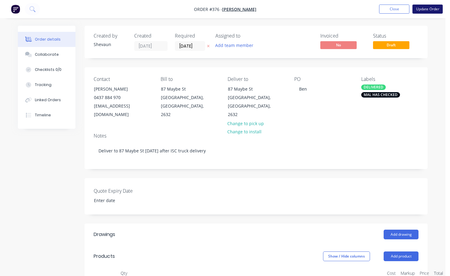
click at [425, 8] on button "Update Order" at bounding box center [427, 9] width 30 height 9
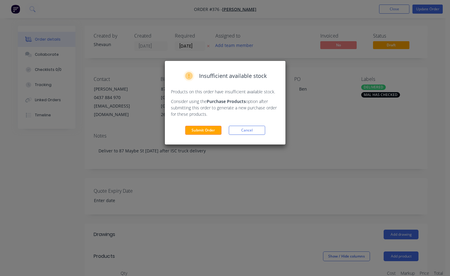
click at [197, 131] on button "Submit Order" at bounding box center [203, 130] width 36 height 9
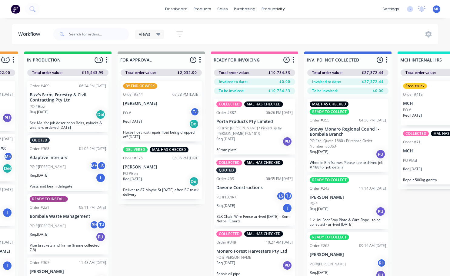
scroll to position [0, 370]
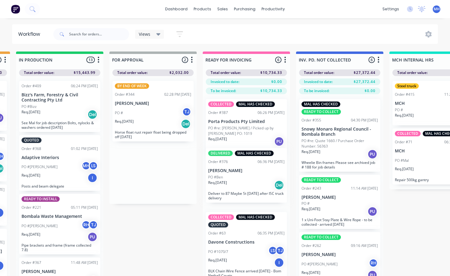
drag, startPoint x: 167, startPoint y: 164, endPoint x: 263, endPoint y: 167, distance: 96.3
click at [263, 167] on div "QUOTES TO DO 0 Status colour #273444 hex #273444 Save Cancel Notifications Emai…" at bounding box center [131, 174] width 1010 height 246
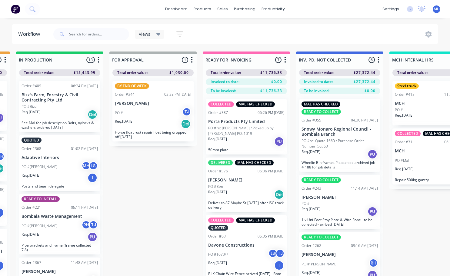
click at [168, 115] on div "PO # TJ" at bounding box center [153, 113] width 76 height 12
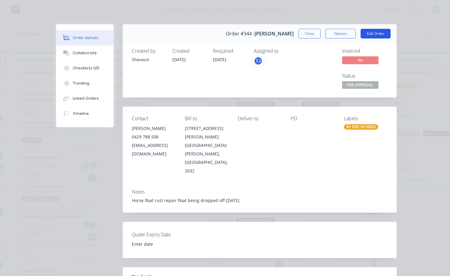
click at [370, 35] on button "Edit Order" at bounding box center [375, 34] width 30 height 10
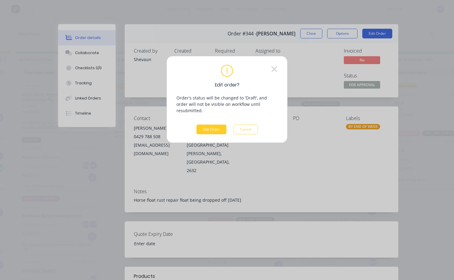
click at [212, 125] on button "Edit Order" at bounding box center [211, 130] width 30 height 10
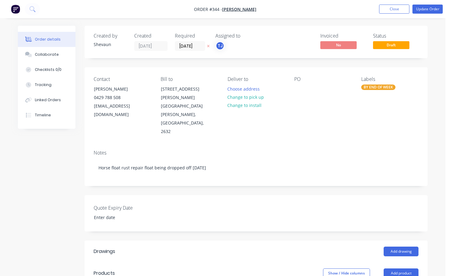
click at [377, 87] on div "BY END OF WEEK" at bounding box center [378, 86] width 34 height 5
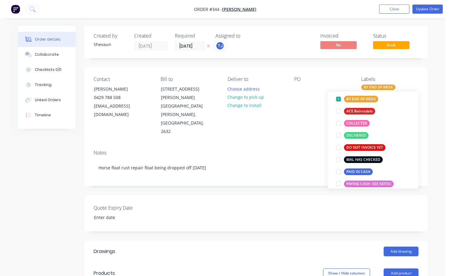
scroll to position [30, 0]
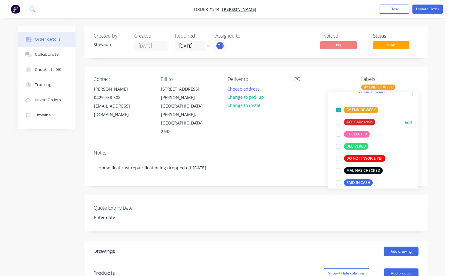
click at [338, 109] on div at bounding box center [338, 110] width 12 height 12
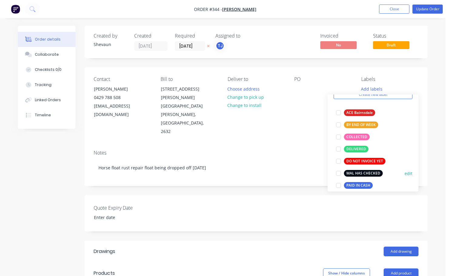
click at [339, 173] on div at bounding box center [338, 173] width 12 height 12
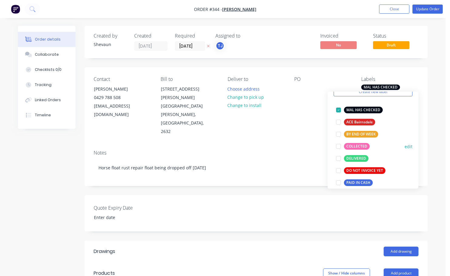
click at [339, 147] on div at bounding box center [338, 146] width 12 height 12
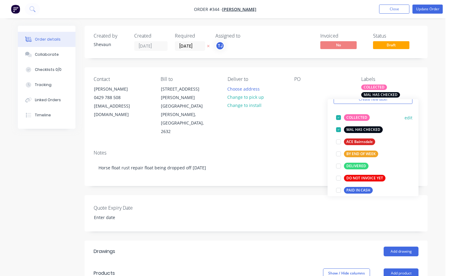
click at [339, 118] on div at bounding box center [338, 117] width 12 height 12
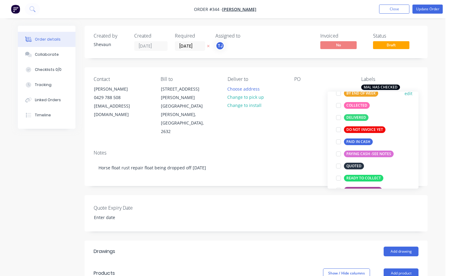
scroll to position [91, 0]
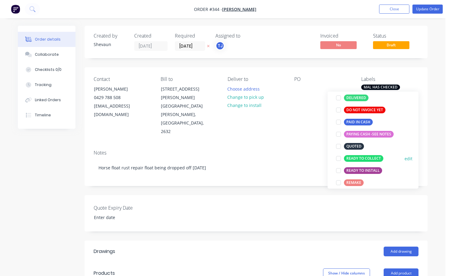
click at [338, 159] on div at bounding box center [338, 158] width 12 height 12
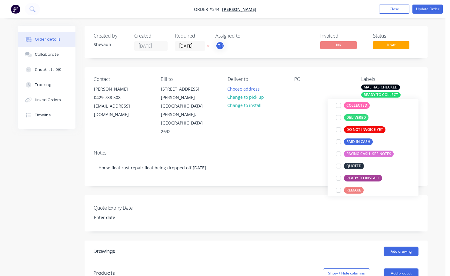
scroll to position [0, 0]
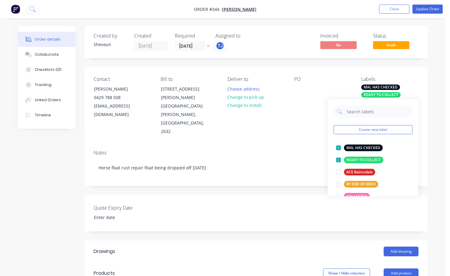
click at [312, 114] on div "Contact [PERSON_NAME] 0429 788 508 [EMAIL_ADDRESS][DOMAIN_NAME] Bill to [STREET…" at bounding box center [255, 106] width 343 height 78
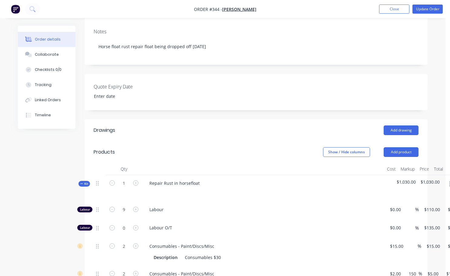
scroll to position [151, 0]
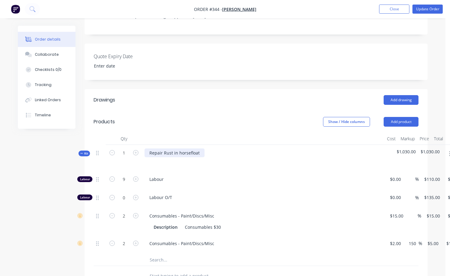
click at [199, 148] on div "Repair Rust in horsefloat" at bounding box center [174, 152] width 60 height 9
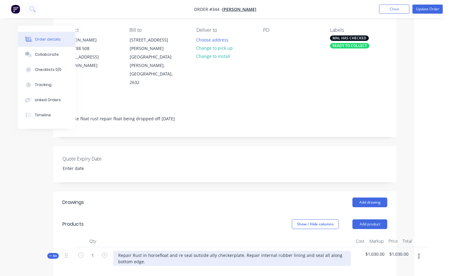
scroll to position [0, 31]
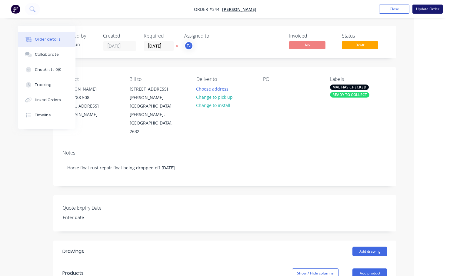
click at [431, 7] on button "Update Order" at bounding box center [427, 9] width 30 height 9
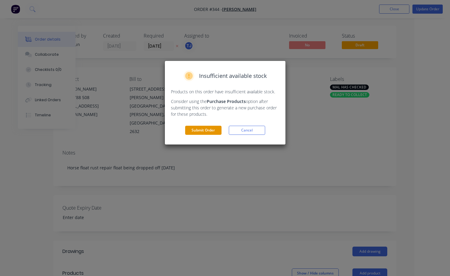
click at [201, 131] on button "Submit Order" at bounding box center [203, 130] width 36 height 9
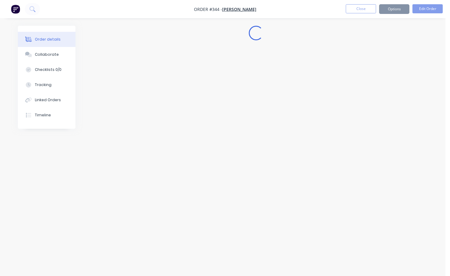
scroll to position [0, 0]
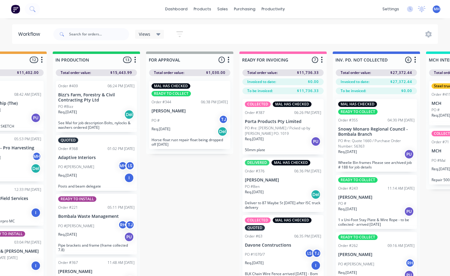
scroll to position [0, 335]
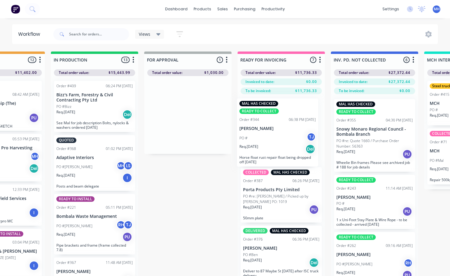
drag, startPoint x: 189, startPoint y: 120, endPoint x: 281, endPoint y: 138, distance: 93.7
click at [281, 138] on div "QUOTES TO DO 0 Status colour #273444 hex #273444 Save Cancel Notifications Emai…" at bounding box center [165, 174] width 1010 height 246
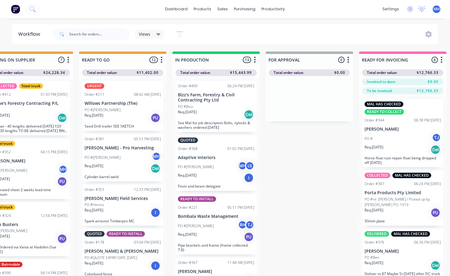
scroll to position [0, 184]
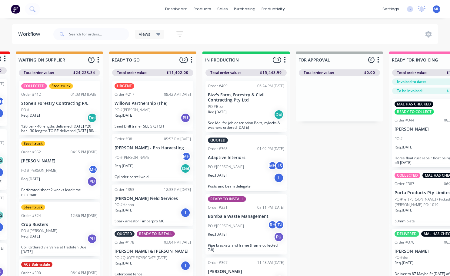
click at [243, 102] on p "Bizz's Farm, Forestry & Civil Contracting Pty Ltd" at bounding box center [246, 97] width 76 height 10
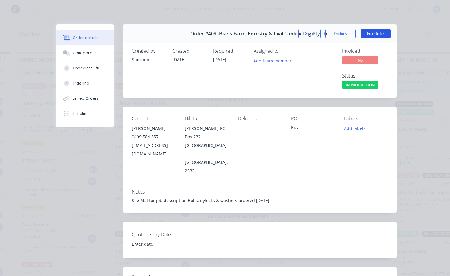
click at [371, 33] on button "Edit Order" at bounding box center [375, 34] width 30 height 10
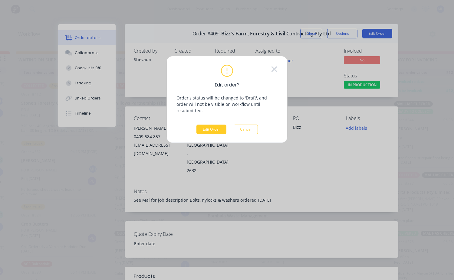
click at [220, 128] on button "Edit Order" at bounding box center [211, 130] width 30 height 10
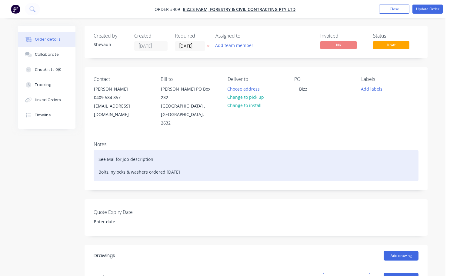
click at [153, 150] on div "See Mal for job description Bolts, nylocks & washers ordered [DATE]" at bounding box center [256, 165] width 324 height 31
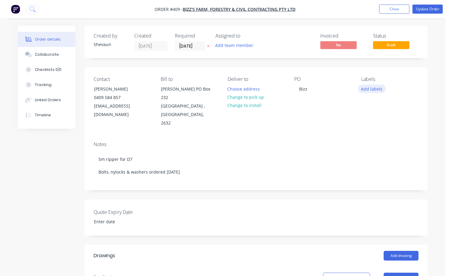
drag, startPoint x: 376, startPoint y: 89, endPoint x: 372, endPoint y: 90, distance: 4.0
click at [376, 89] on button "Add labels" at bounding box center [371, 88] width 28 height 8
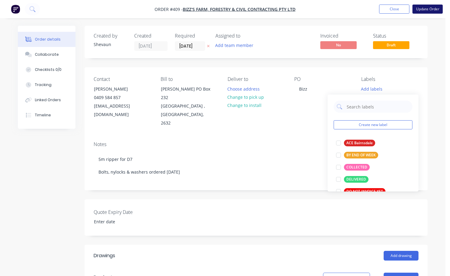
click at [420, 8] on button "Update Order" at bounding box center [427, 9] width 30 height 9
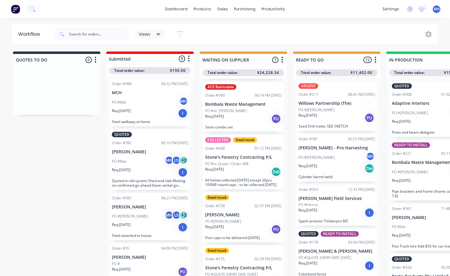
scroll to position [182, 0]
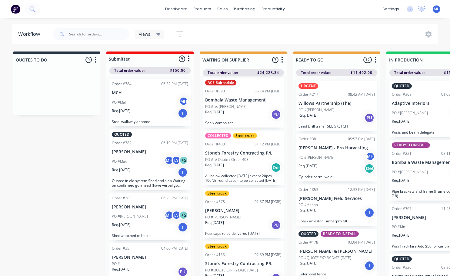
click at [234, 164] on div "Req. [DATE] Del" at bounding box center [243, 167] width 76 height 10
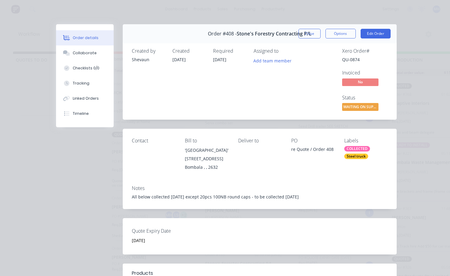
click at [351, 148] on div "COLLECTED" at bounding box center [357, 148] width 26 height 5
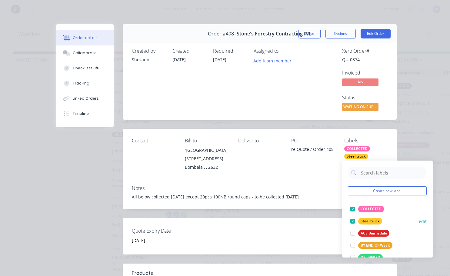
click at [353, 220] on div at bounding box center [352, 221] width 12 height 12
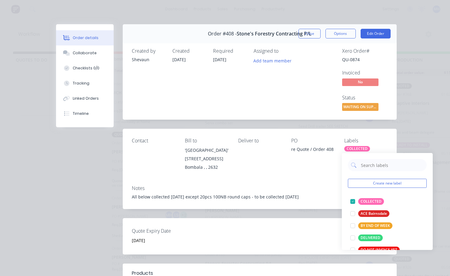
click at [317, 177] on div "Contact [PERSON_NAME] to '[GEOGRAPHIC_DATA]' [STREET_ADDRESS] Deliver to PO re …" at bounding box center [260, 155] width 274 height 52
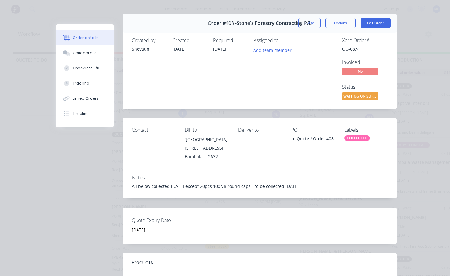
scroll to position [0, 0]
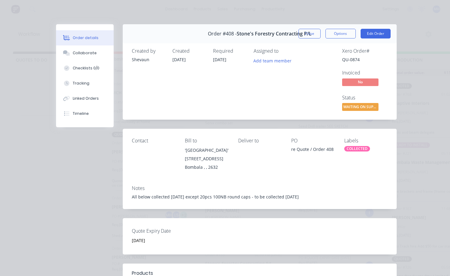
click at [348, 149] on div "COLLECTED" at bounding box center [357, 148] width 26 height 5
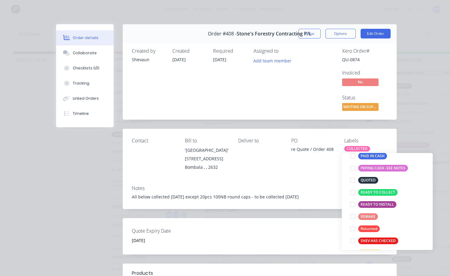
scroll to position [145, 0]
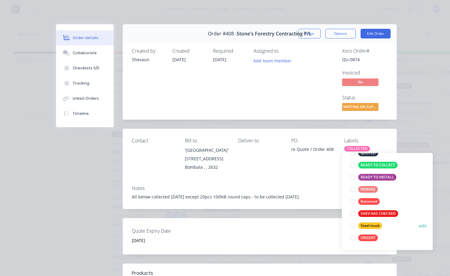
click at [354, 226] on div at bounding box center [352, 225] width 12 height 12
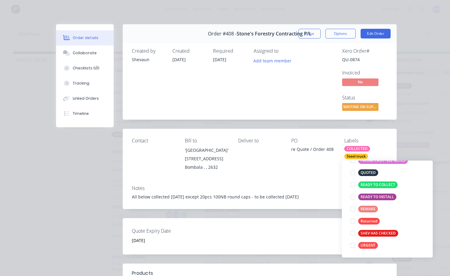
scroll to position [0, 0]
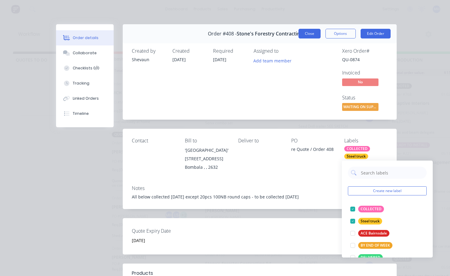
click at [314, 36] on button "Close" at bounding box center [309, 34] width 22 height 10
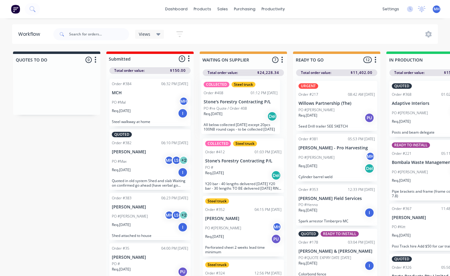
drag, startPoint x: 244, startPoint y: 162, endPoint x: 244, endPoint y: 109, distance: 53.3
click at [244, 109] on div "COLLECTED Steel truck Order #412 01:03 PM [DATE] [PERSON_NAME] Forestry Contrac…" at bounding box center [242, 177] width 87 height 203
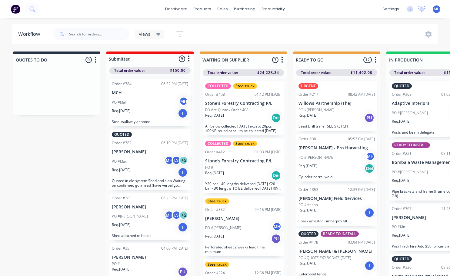
click at [247, 171] on div "Req. [DATE] Del" at bounding box center [243, 175] width 76 height 10
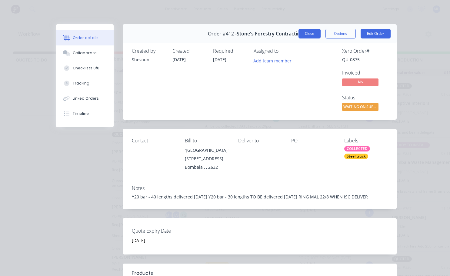
click at [310, 37] on button "Close" at bounding box center [309, 34] width 22 height 10
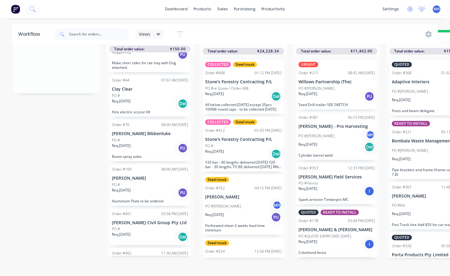
scroll to position [234, 0]
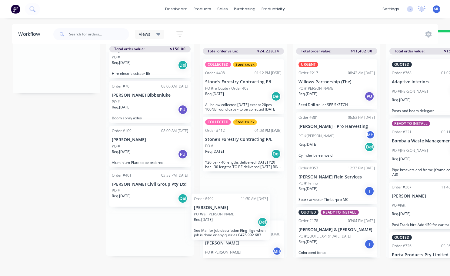
scroll to position [0, 0]
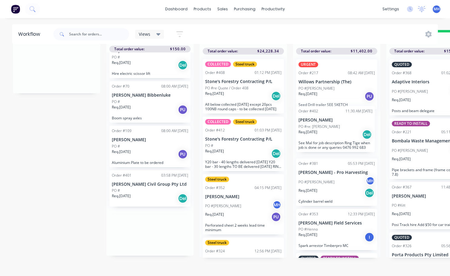
drag, startPoint x: 137, startPoint y: 251, endPoint x: 327, endPoint y: 126, distance: 226.6
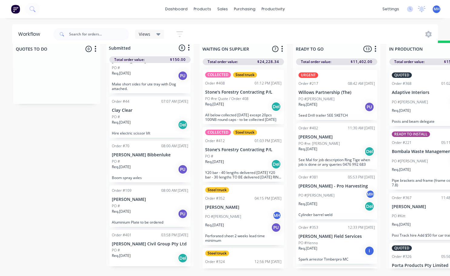
scroll to position [0, 0]
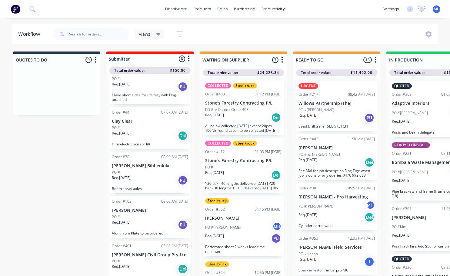
click at [323, 156] on p "PO #re: [PERSON_NAME]" at bounding box center [318, 154] width 41 height 5
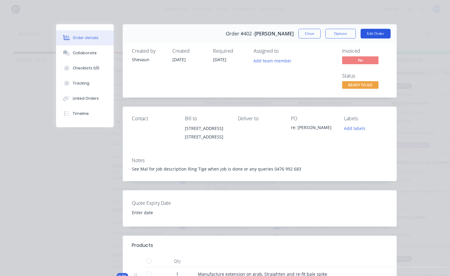
click at [370, 32] on button "Edit Order" at bounding box center [375, 34] width 30 height 10
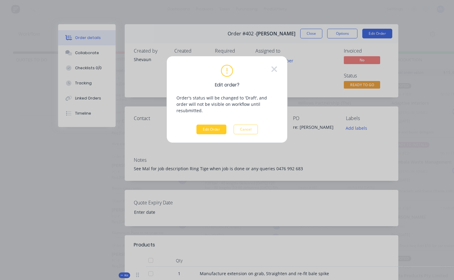
click at [206, 127] on button "Edit Order" at bounding box center [211, 130] width 30 height 10
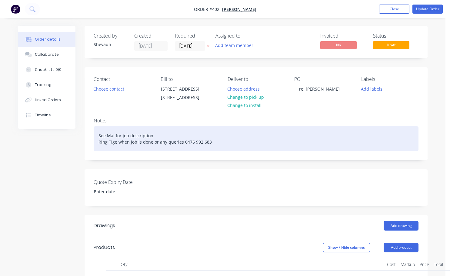
click at [152, 142] on div "See Mal for job description Ring Tige when job is done or any queries 0476 992 …" at bounding box center [256, 138] width 324 height 25
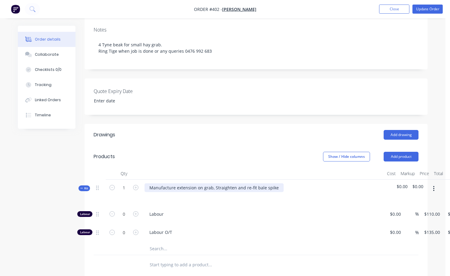
click at [196, 192] on div "Manufacture extension on grab, Straighten and re-fit bale spike" at bounding box center [213, 187] width 139 height 9
click at [190, 192] on div "Manufacture beakon grab, Straighten and re-fit bale spike" at bounding box center [208, 187] width 128 height 9
click at [175, 192] on div "Manufacture beak for grab, Straighten and re-fit bale spike" at bounding box center [209, 187] width 130 height 9
click at [136, 216] on icon "button" at bounding box center [135, 213] width 5 height 5
type input "1"
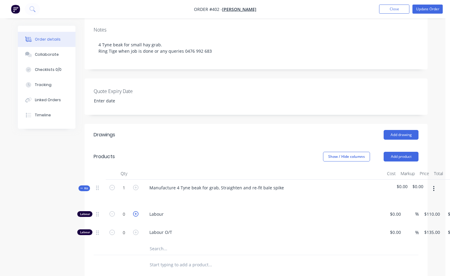
type input "$110.00"
click at [124, 219] on input "1" at bounding box center [124, 213] width 16 height 9
type input "0.2"
type input "110"
type input "$22.00"
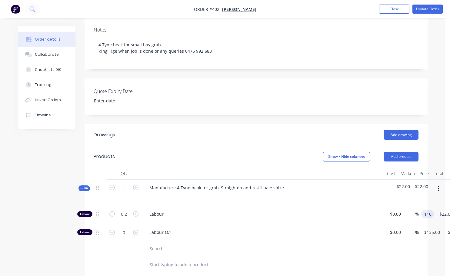
click at [433, 218] on input "110" at bounding box center [428, 213] width 10 height 9
type input "$140.00"
type input "$28.00"
click at [350, 235] on span "Labour O/T" at bounding box center [265, 232] width 232 height 6
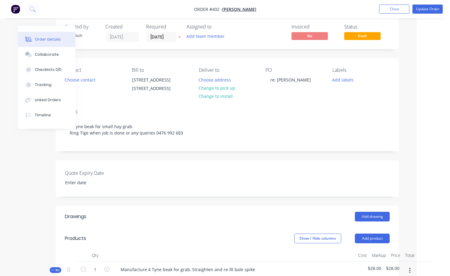
scroll to position [0, 29]
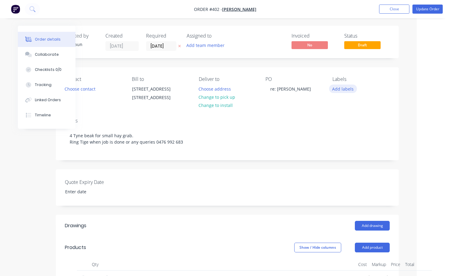
click at [341, 89] on button "Add labels" at bounding box center [343, 88] width 28 height 8
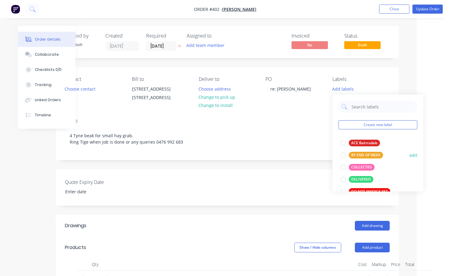
scroll to position [30, 0]
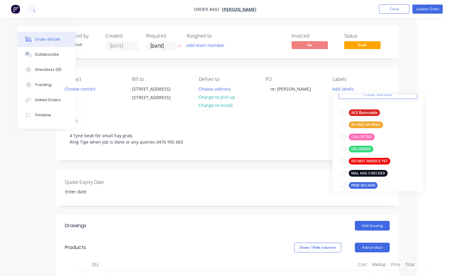
click at [307, 121] on div "Notes 4 Tyne beak for small hay grab. Ring Tige when job is done or any queries…" at bounding box center [227, 136] width 343 height 47
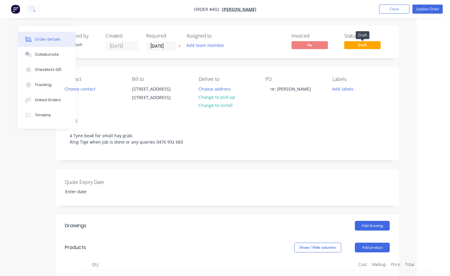
click at [358, 47] on span "Draft" at bounding box center [362, 45] width 36 height 8
click at [83, 89] on button "Choose contact" at bounding box center [79, 88] width 37 height 8
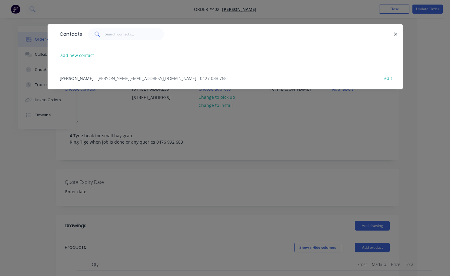
click at [98, 76] on span "- [PERSON_NAME][EMAIL_ADDRESS][DOMAIN_NAME] - 0427 038 768" at bounding box center [161, 78] width 132 height 6
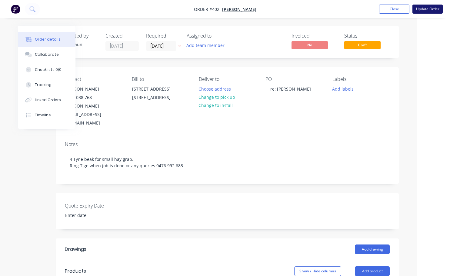
click at [432, 11] on button "Update Order" at bounding box center [427, 9] width 30 height 9
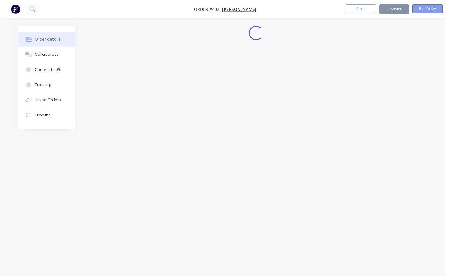
scroll to position [0, 0]
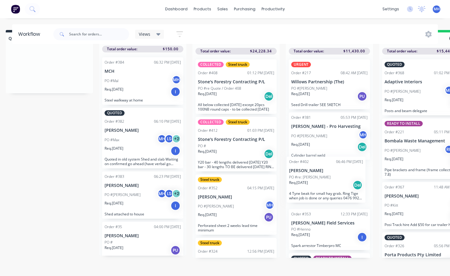
drag, startPoint x: 338, startPoint y: 231, endPoint x: 329, endPoint y: 178, distance: 53.7
click at [329, 178] on div "URGENT Order #217 08:42 AM [DATE] Willows Partnership (The) PO #[PERSON_NAME]. …" at bounding box center [328, 155] width 87 height 203
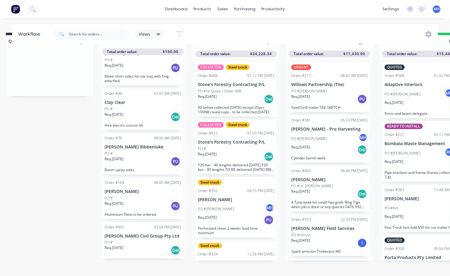
scroll to position [26, 7]
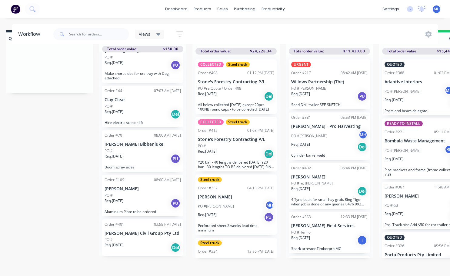
click at [133, 231] on p "[PERSON_NAME] Civil Group Pty Ltd" at bounding box center [142, 233] width 76 height 5
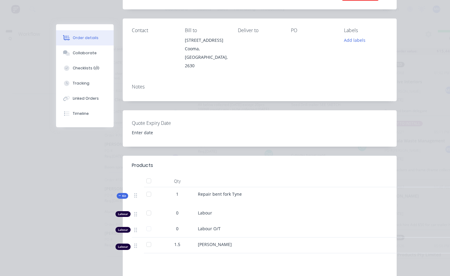
scroll to position [0, 0]
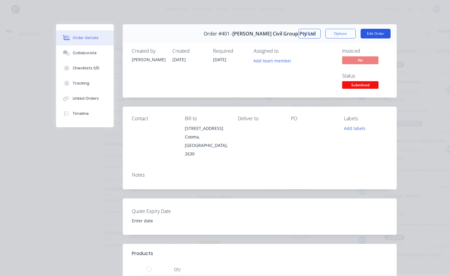
click at [372, 30] on button "Edit Order" at bounding box center [375, 34] width 30 height 10
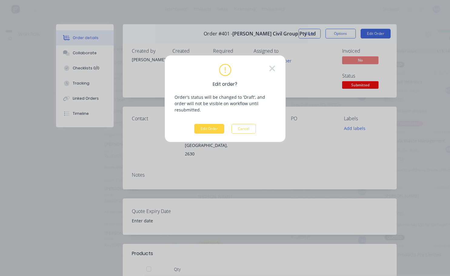
scroll to position [21, 7]
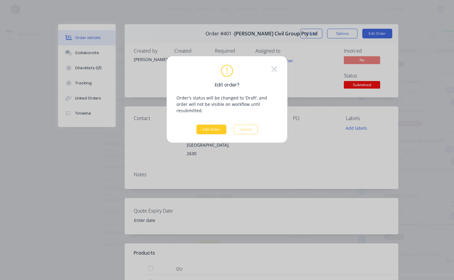
click at [217, 125] on button "Edit Order" at bounding box center [211, 130] width 30 height 10
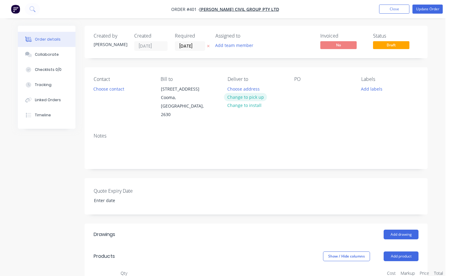
click at [247, 99] on button "Change to pick up" at bounding box center [245, 97] width 43 height 8
click at [109, 90] on button "Choose contact" at bounding box center [108, 88] width 37 height 8
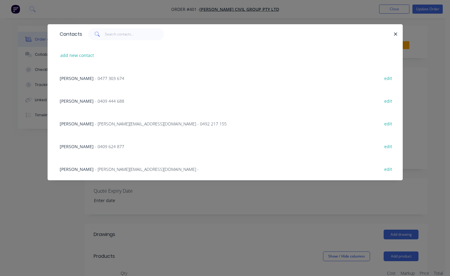
click at [95, 146] on span "- 0409 624 877" at bounding box center [109, 146] width 29 height 6
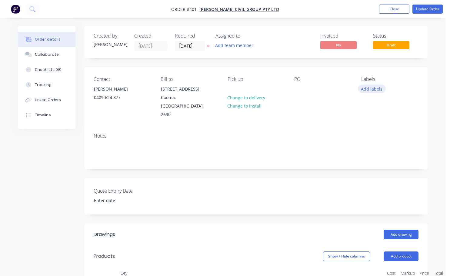
click at [369, 88] on button "Add labels" at bounding box center [371, 88] width 28 height 8
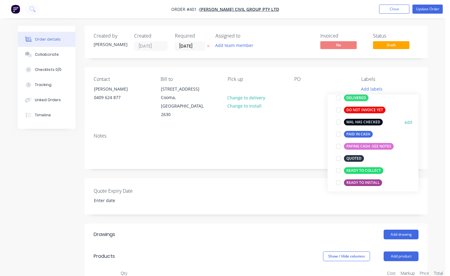
scroll to position [91, 0]
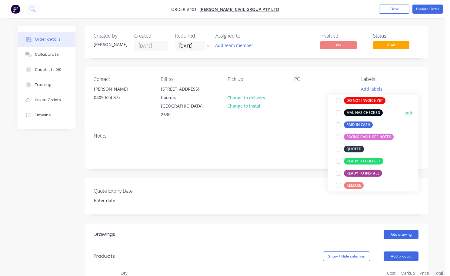
click at [337, 114] on div at bounding box center [338, 113] width 12 height 12
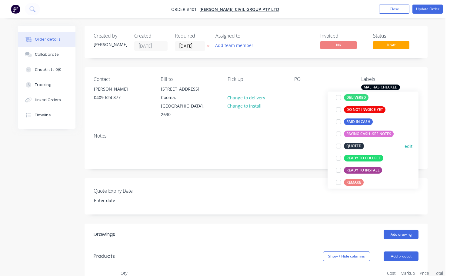
scroll to position [121, 0]
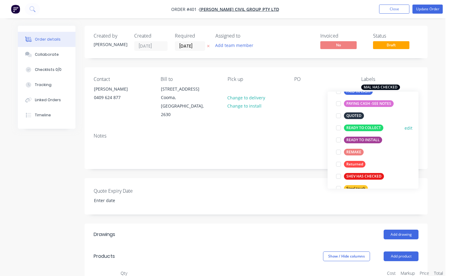
click at [338, 128] on div at bounding box center [338, 128] width 12 height 12
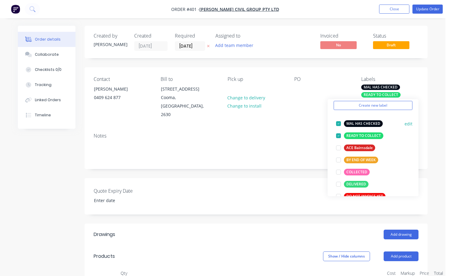
click at [339, 122] on div at bounding box center [338, 123] width 12 height 12
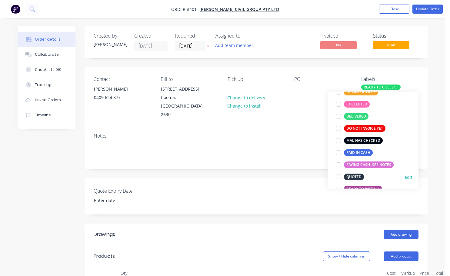
scroll to position [103, 0]
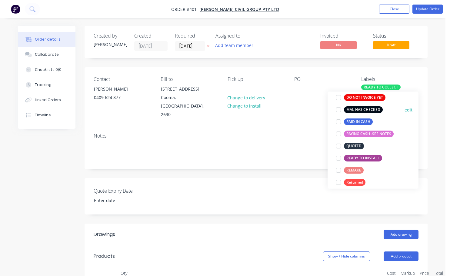
click at [338, 110] on div at bounding box center [338, 110] width 12 height 12
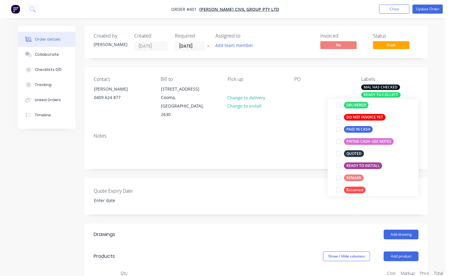
scroll to position [30, 0]
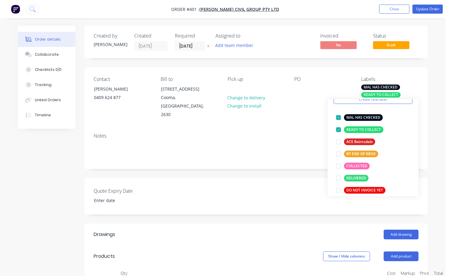
click at [320, 111] on div "Contact [PERSON_NAME] [PHONE_NUMBER] Bill to [STREET_ADDRESS] Pick up Change to…" at bounding box center [255, 97] width 343 height 61
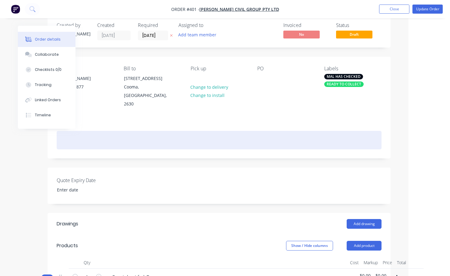
scroll to position [0, 37]
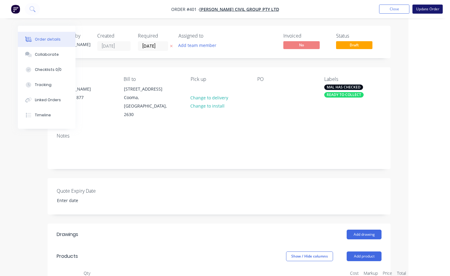
click at [427, 10] on button "Update Order" at bounding box center [427, 9] width 30 height 9
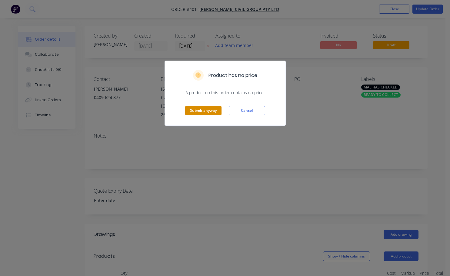
click at [206, 110] on button "Submit anyway" at bounding box center [203, 110] width 36 height 9
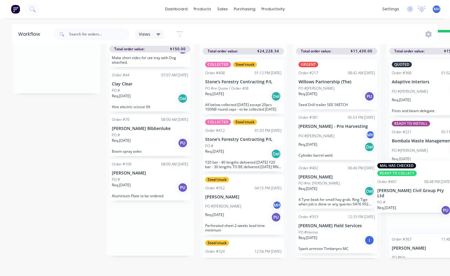
scroll to position [1, 0]
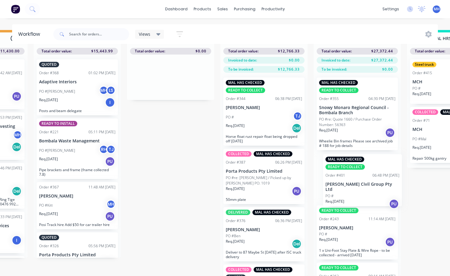
drag, startPoint x: 148, startPoint y: 231, endPoint x: 359, endPoint y: 186, distance: 215.2
click at [362, 186] on div "QUOTES TO DO 0 Status colour #273444 hex #273444 Save Cancel Notifications Emai…" at bounding box center [148, 153] width 1010 height 246
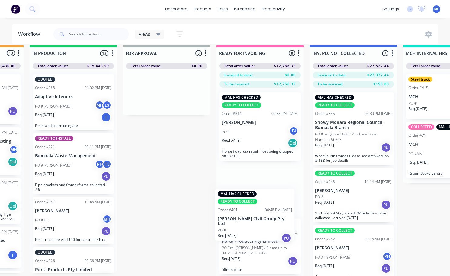
scroll to position [10, 356]
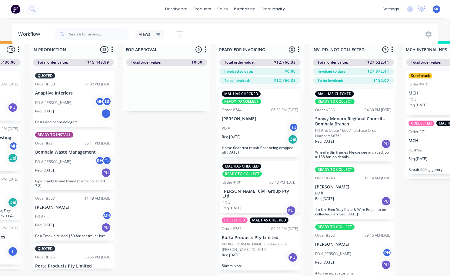
drag, startPoint x: 335, startPoint y: 194, endPoint x: 245, endPoint y: 178, distance: 91.6
click at [245, 178] on div "QUOTES TO DO 0 Status colour #273444 hex #273444 Save Cancel Notifications Emai…" at bounding box center [144, 164] width 1010 height 246
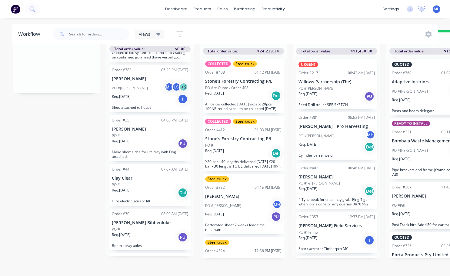
scroll to position [146, 0]
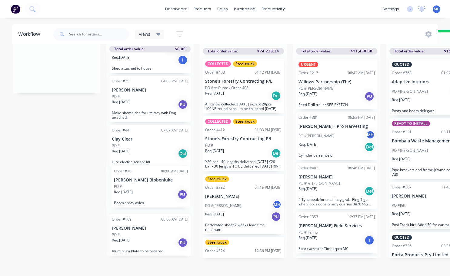
click at [126, 200] on div "Order #384 06:32 PM [DATE] MCH PO #Mal MH Req. [DATE] I Steel walkway at home Q…" at bounding box center [149, 153] width 87 height 203
drag, startPoint x: 124, startPoint y: 197, endPoint x: 128, endPoint y: 196, distance: 3.7
click at [128, 196] on div "Order #384 06:32 PM [DATE] MCH PO #Mal MH Req. [DATE] I Steel walkway at home Q…" at bounding box center [149, 153] width 87 height 203
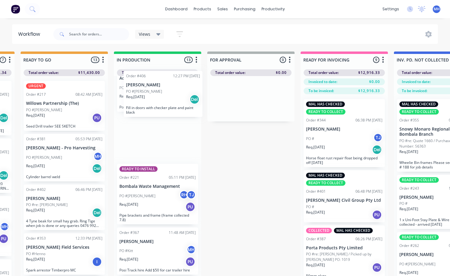
scroll to position [0, 0]
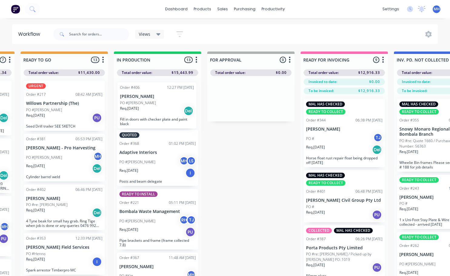
drag, startPoint x: 154, startPoint y: 192, endPoint x: 156, endPoint y: 108, distance: 83.6
click at [156, 108] on div "QUOTED Order #368 01:02 PM [DATE] Adaptive Interiors PO #[PERSON_NAME] MH LS Re…" at bounding box center [157, 177] width 87 height 203
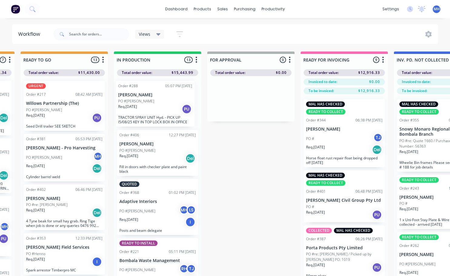
drag, startPoint x: 155, startPoint y: 202, endPoint x: 155, endPoint y: 101, distance: 100.8
click at [155, 101] on div "Order #406 12:27 PM [DATE] [PERSON_NAME] PO #[PERSON_NAME]. [DATE] Del Fill in …" at bounding box center [157, 177] width 87 height 203
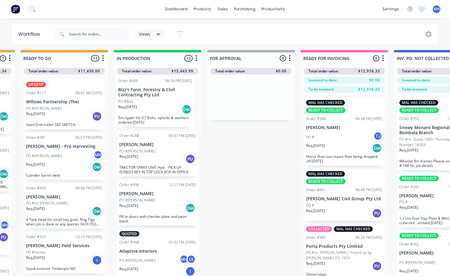
drag, startPoint x: 161, startPoint y: 262, endPoint x: 159, endPoint y: 108, distance: 153.5
click at [159, 108] on div "Order #288 05:07 PM [DATE] [PERSON_NAME] PO #[PERSON_NAME]. [DATE] PU TRACTOR S…" at bounding box center [157, 175] width 87 height 203
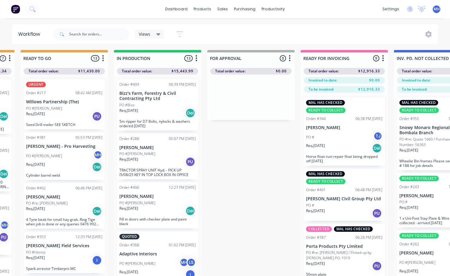
click at [183, 97] on p "Bizz's Farm, Forestry & Civil Contracting Pty Ltd" at bounding box center [157, 96] width 76 height 10
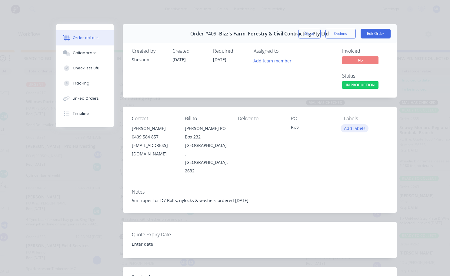
click at [354, 128] on button "Add labels" at bounding box center [354, 128] width 28 height 8
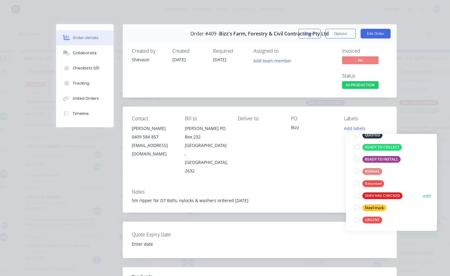
scroll to position [145, 0]
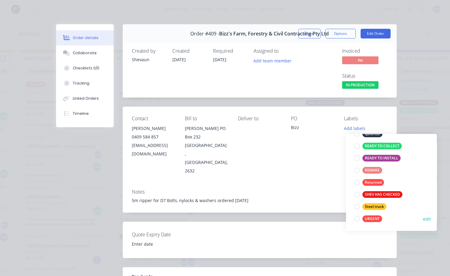
click at [357, 219] on div at bounding box center [357, 218] width 12 height 12
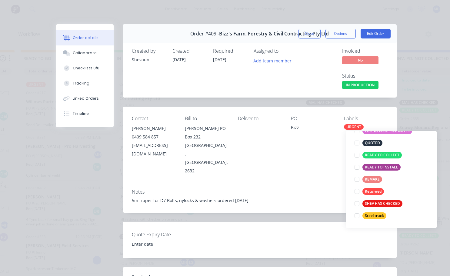
scroll to position [0, 0]
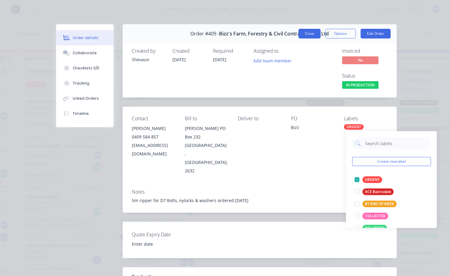
click at [307, 36] on button "Close" at bounding box center [309, 34] width 22 height 10
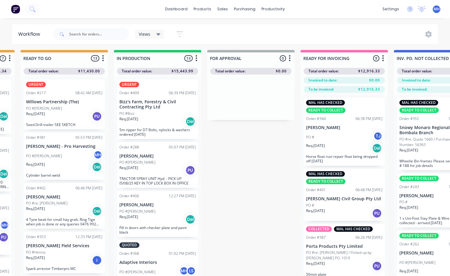
click at [173, 161] on div "PO #[PERSON_NAME]" at bounding box center [157, 162] width 76 height 5
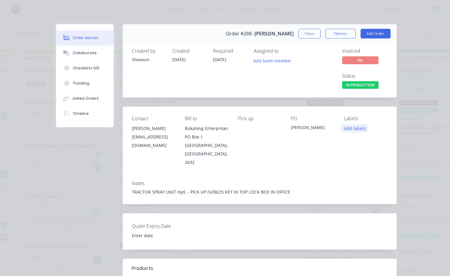
click at [348, 129] on button "Add labels" at bounding box center [354, 128] width 28 height 8
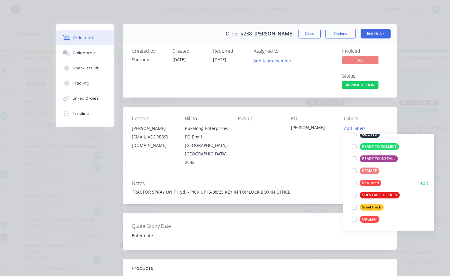
scroll to position [145, 0]
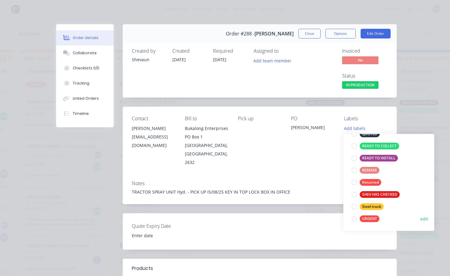
click at [354, 218] on div at bounding box center [354, 218] width 12 height 12
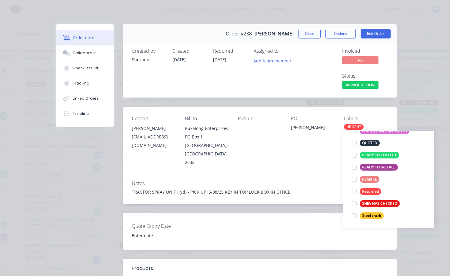
scroll to position [0, 0]
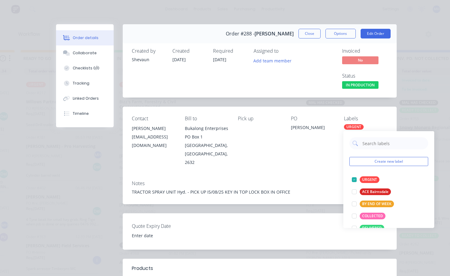
click at [329, 143] on div "PO [PERSON_NAME]" at bounding box center [312, 141] width 43 height 51
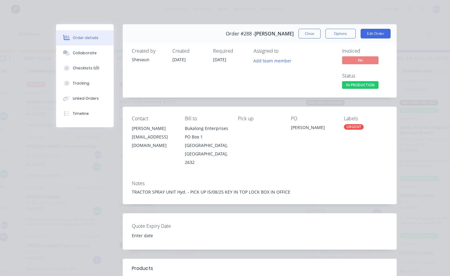
click at [310, 31] on button "Close" at bounding box center [309, 34] width 22 height 10
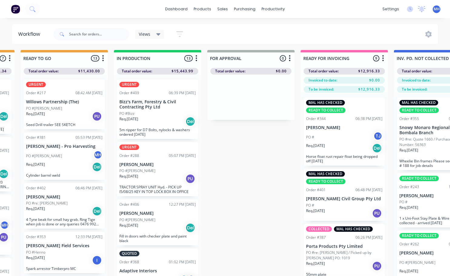
click at [150, 161] on div "URGENT Order #288 05:07 PM [DATE] [PERSON_NAME] PO #[PERSON_NAME]. [DATE] PU TR…" at bounding box center [157, 169] width 81 height 54
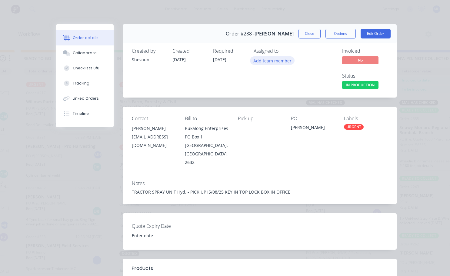
click at [264, 61] on button "Add team member" at bounding box center [272, 60] width 44 height 8
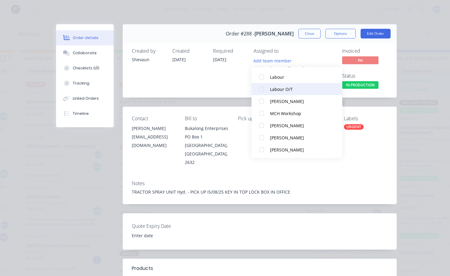
scroll to position [54, 0]
click at [262, 149] on div at bounding box center [261, 149] width 12 height 12
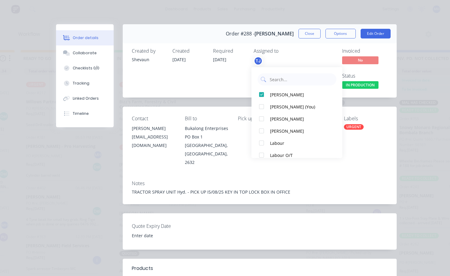
click at [209, 86] on div "Created by [PERSON_NAME] Created [DATE] Required [DATE] Assigned to TJ" at bounding box center [223, 69] width 182 height 42
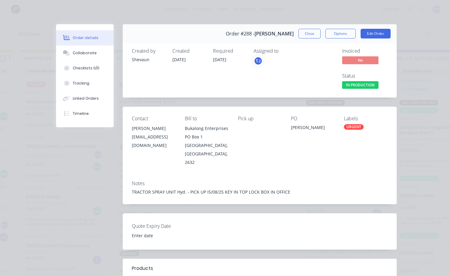
click at [351, 128] on div "URGENT" at bounding box center [354, 126] width 20 height 5
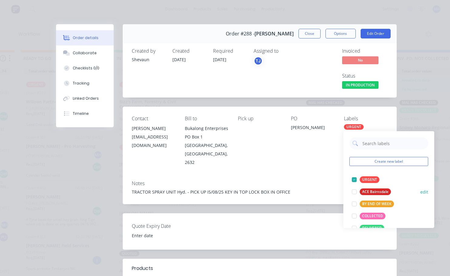
click at [356, 191] on div at bounding box center [354, 192] width 12 height 12
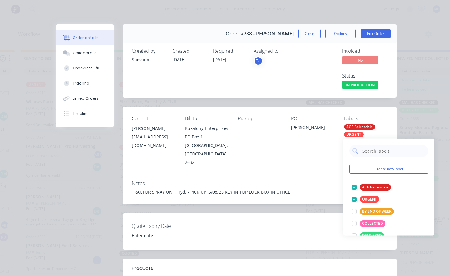
click at [303, 61] on div "TJ" at bounding box center [283, 60] width 61 height 9
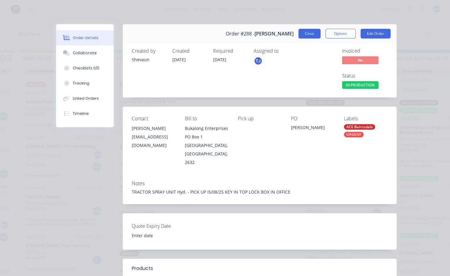
click at [308, 33] on button "Close" at bounding box center [309, 34] width 22 height 10
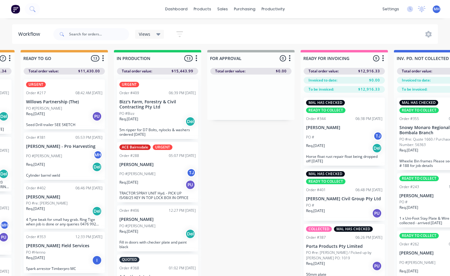
click at [146, 86] on div "URGENT" at bounding box center [157, 84] width 76 height 5
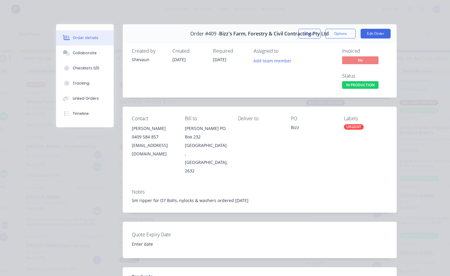
click at [352, 127] on div "URGENT" at bounding box center [354, 126] width 20 height 5
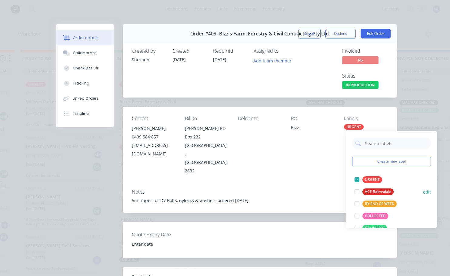
click at [354, 191] on div at bounding box center [357, 192] width 12 height 12
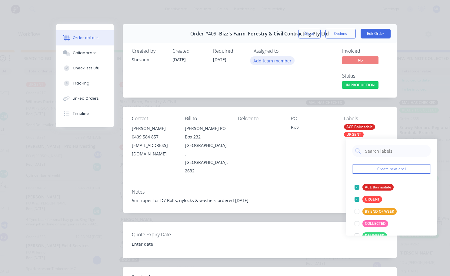
click at [278, 61] on button "Add team member" at bounding box center [272, 60] width 44 height 8
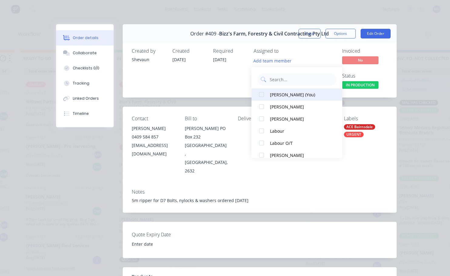
click at [261, 94] on div at bounding box center [261, 94] width 12 height 12
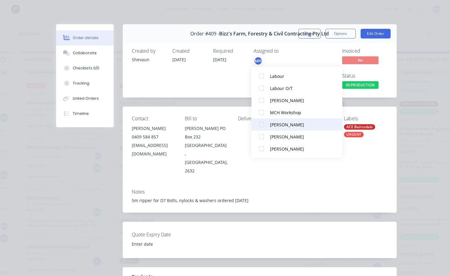
scroll to position [0, 272]
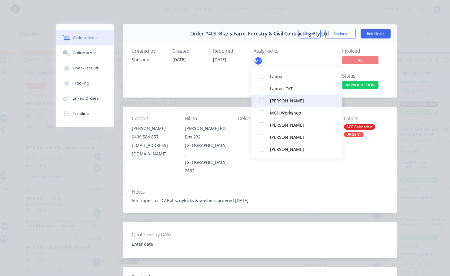
click at [262, 102] on div at bounding box center [261, 100] width 12 height 12
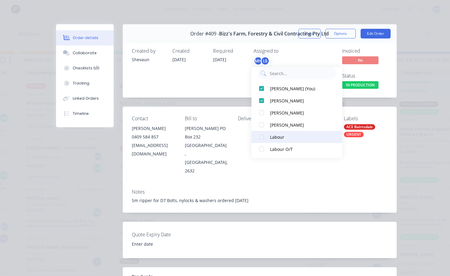
scroll to position [54, 0]
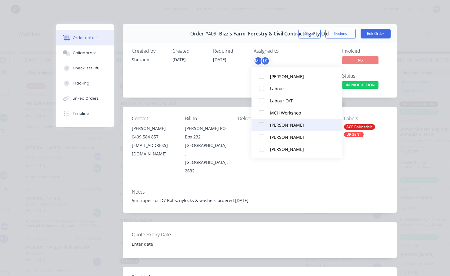
click at [259, 124] on div at bounding box center [261, 125] width 12 height 12
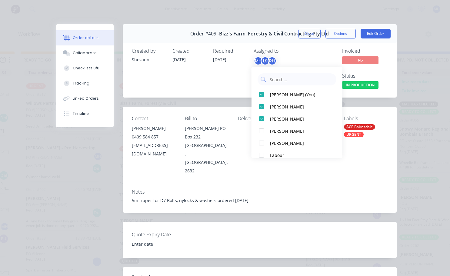
click at [237, 85] on div "Required [DATE]" at bounding box center [229, 69] width 33 height 42
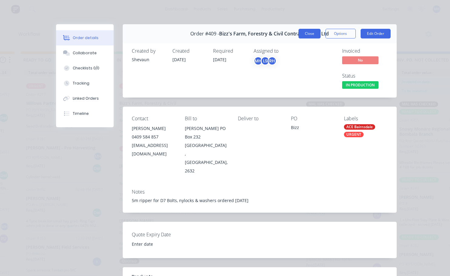
click at [309, 34] on button "Close" at bounding box center [309, 34] width 22 height 10
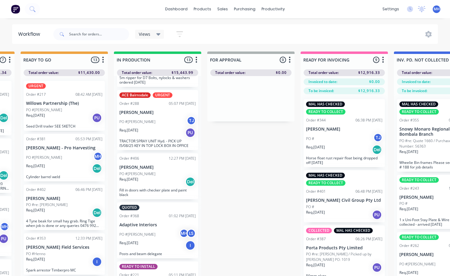
scroll to position [91, 0]
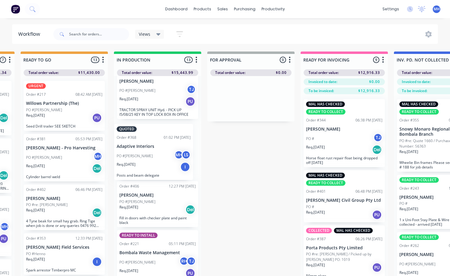
drag, startPoint x: 161, startPoint y: 194, endPoint x: 159, endPoint y: 143, distance: 51.2
click at [159, 143] on div "ACE Bairnsdale URGENT Order #409 06:39 PM [DATE] Bizz's Farm, Forestry & Civil …" at bounding box center [157, 177] width 87 height 203
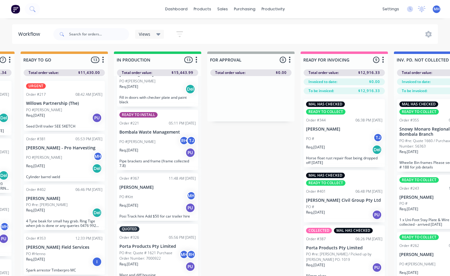
scroll to position [212, 0]
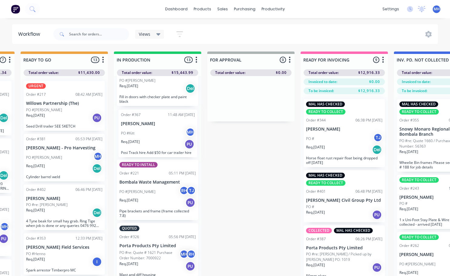
drag, startPoint x: 160, startPoint y: 185, endPoint x: 162, endPoint y: 119, distance: 65.4
click at [162, 119] on div "ACE Bairnsdale URGENT Order #409 06:39 PM [DATE] Bizz's Farm, Forestry & Civil …" at bounding box center [157, 177] width 87 height 203
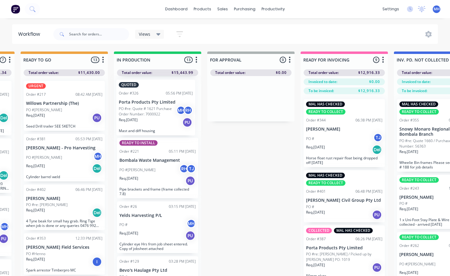
scroll to position [272, 0]
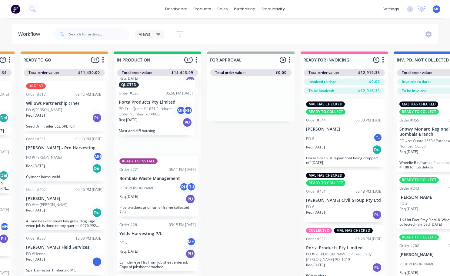
drag, startPoint x: 161, startPoint y: 167, endPoint x: 161, endPoint y: 111, distance: 56.0
click at [161, 111] on div "ACE Bairnsdale URGENT Order #409 06:39 PM [DATE] Bizz's Farm, Forestry & Civil …" at bounding box center [157, 177] width 87 height 203
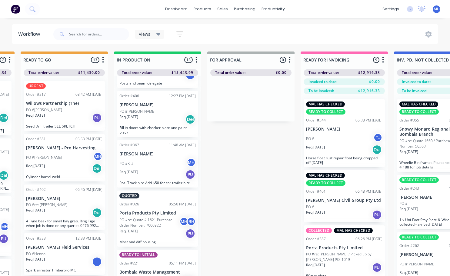
scroll to position [0, 272]
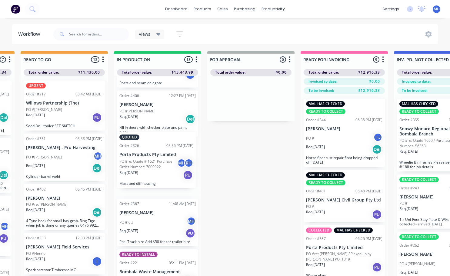
drag, startPoint x: 163, startPoint y: 219, endPoint x: 163, endPoint y: 156, distance: 63.6
click at [163, 156] on div "ACE Bairnsdale URGENT Order #409 06:39 PM [DATE] Bizz's Farm, Forestry & Civil …" at bounding box center [157, 177] width 87 height 203
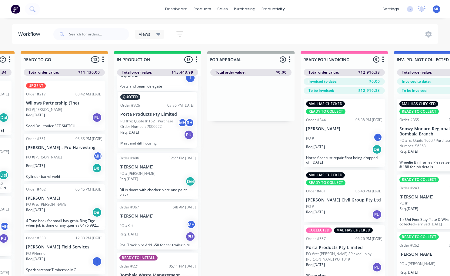
scroll to position [173, 0]
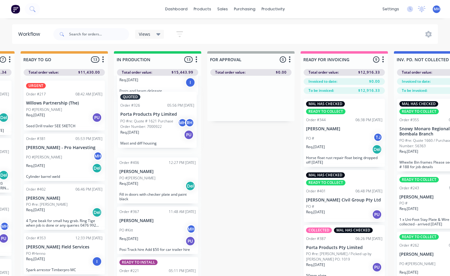
drag, startPoint x: 161, startPoint y: 171, endPoint x: 162, endPoint y: 121, distance: 50.0
click at [162, 121] on div "ACE Bairnsdale URGENT Order #409 06:39 PM [DATE] Bizz's Farm, Forestry & Civil …" at bounding box center [157, 177] width 87 height 203
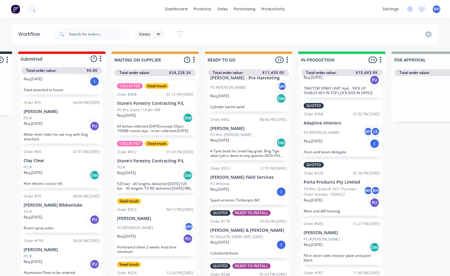
scroll to position [61, 0]
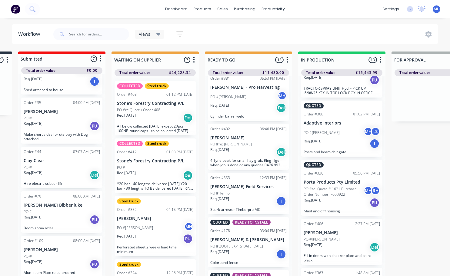
click at [238, 141] on p "PO #re: [PERSON_NAME]" at bounding box center [230, 143] width 41 height 5
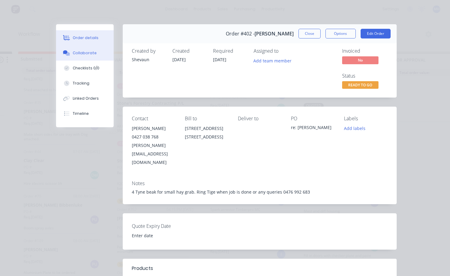
click at [76, 51] on div "Collaborate" at bounding box center [85, 52] width 24 height 5
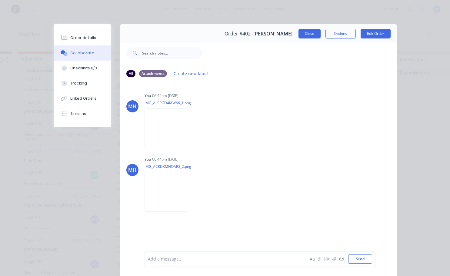
click at [307, 32] on button "Close" at bounding box center [309, 34] width 22 height 10
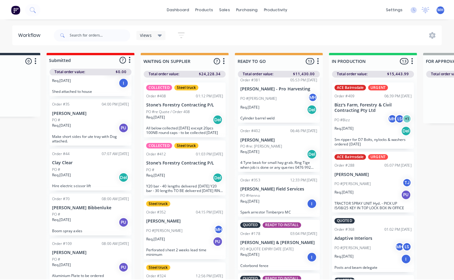
scroll to position [0, 0]
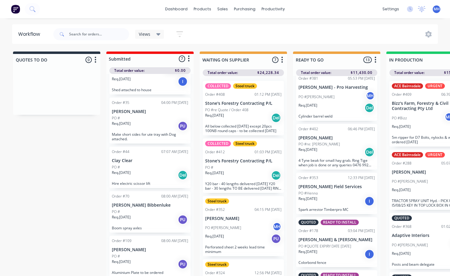
click at [437, 8] on span "MH" at bounding box center [436, 8] width 6 height 5
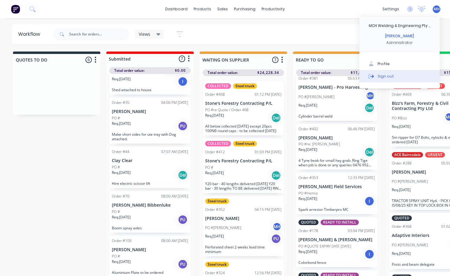
click at [384, 77] on div "Sign out" at bounding box center [385, 75] width 16 height 5
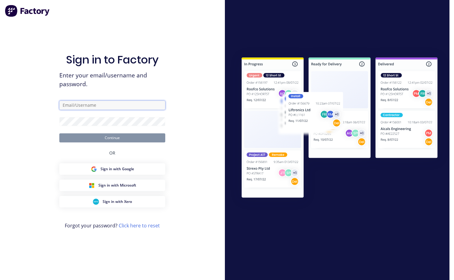
type input "[EMAIL_ADDRESS][DOMAIN_NAME]"
